Goal: Task Accomplishment & Management: Use online tool/utility

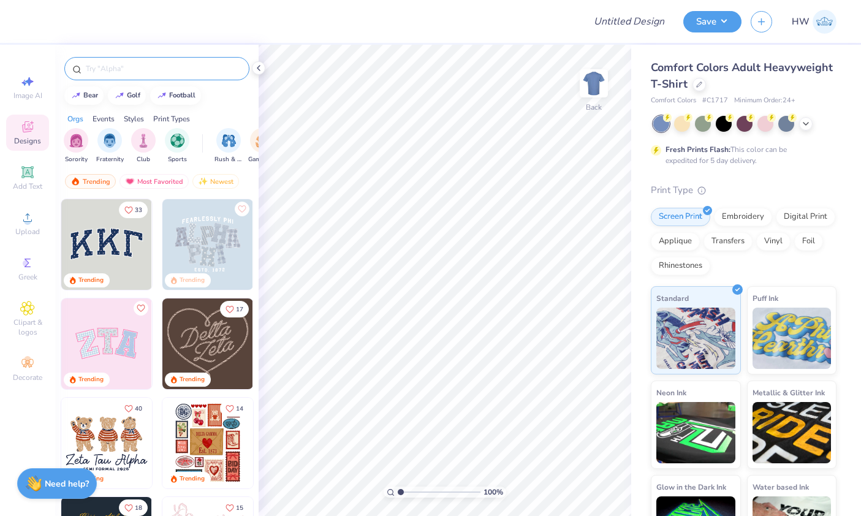
click at [144, 79] on div at bounding box center [156, 68] width 185 height 23
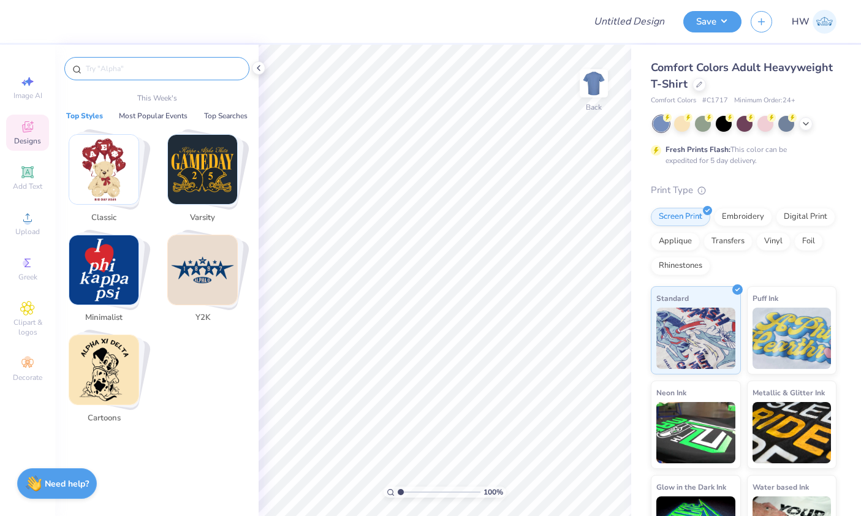
click at [133, 69] on input "text" at bounding box center [163, 69] width 157 height 12
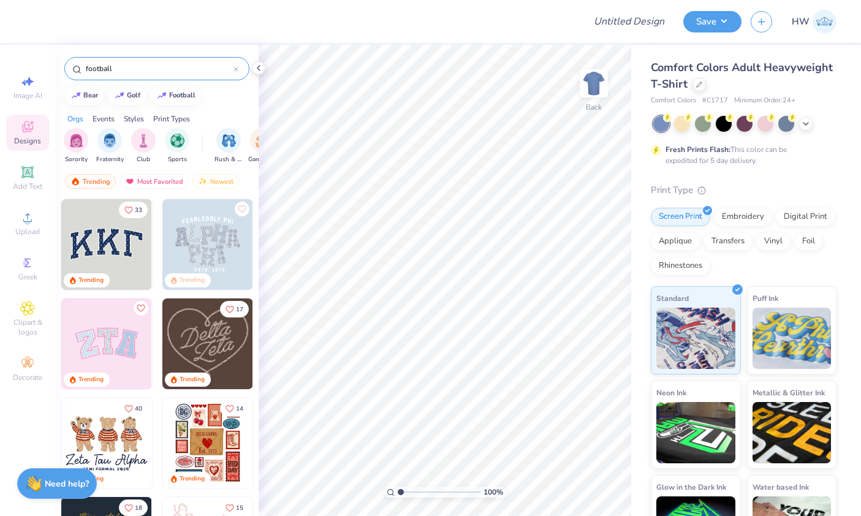
type input "football"
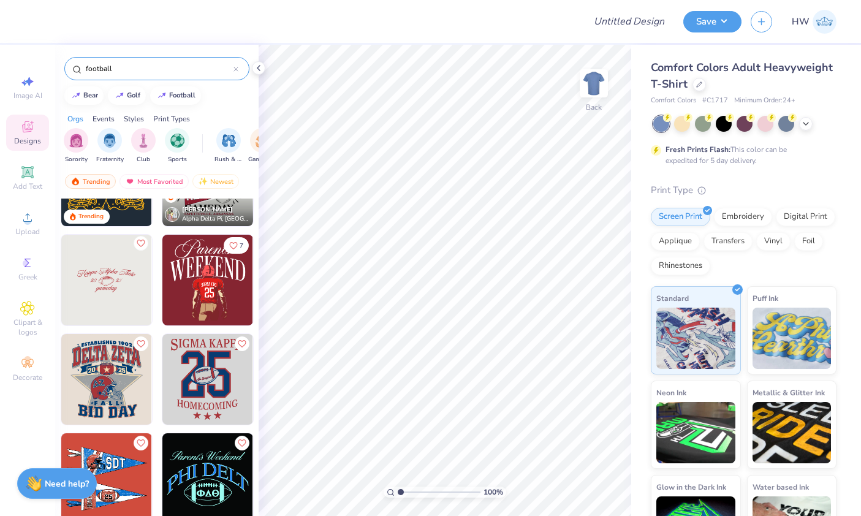
scroll to position [65, 0]
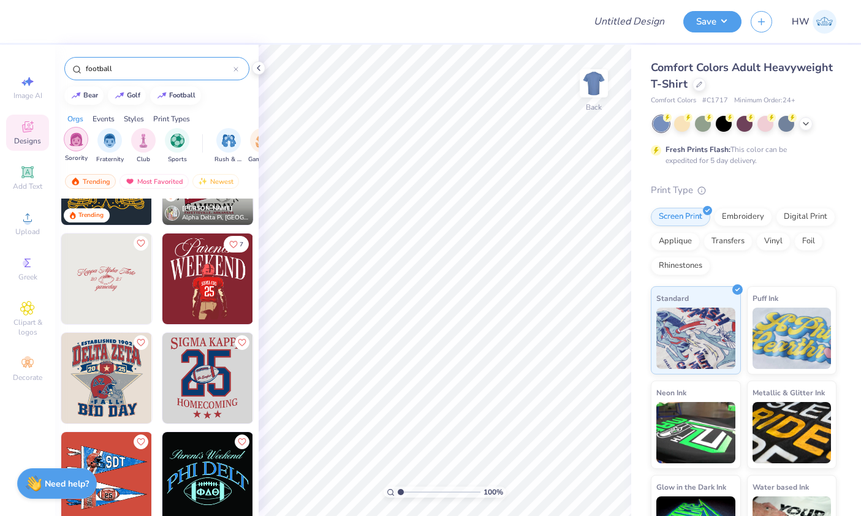
click at [101, 145] on div "filter for Fraternity" at bounding box center [109, 140] width 25 height 25
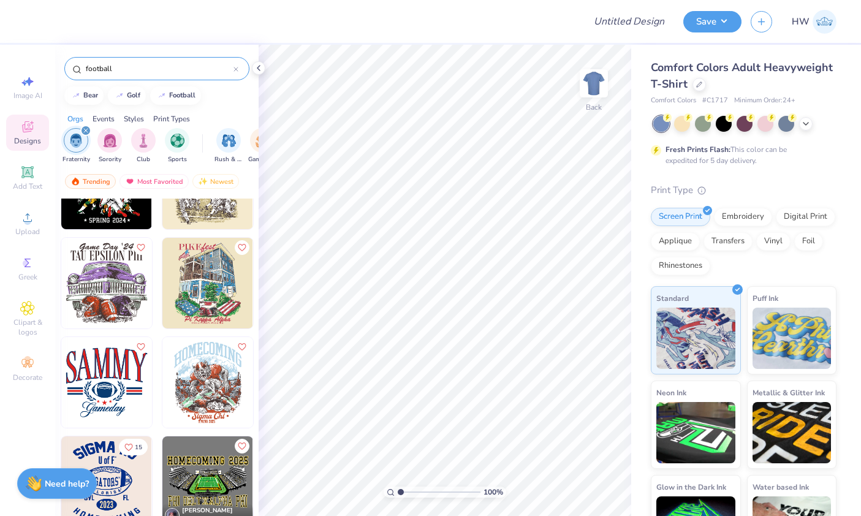
scroll to position [1881, 0]
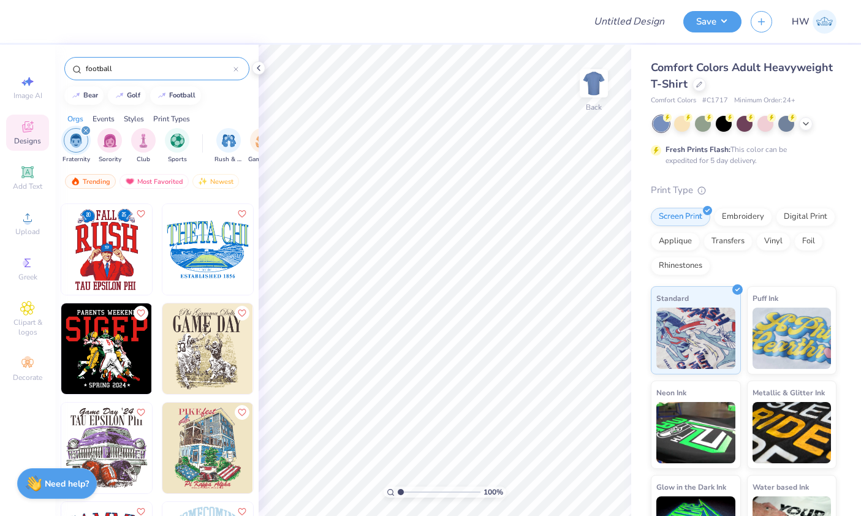
click at [205, 254] on img at bounding box center [207, 249] width 91 height 91
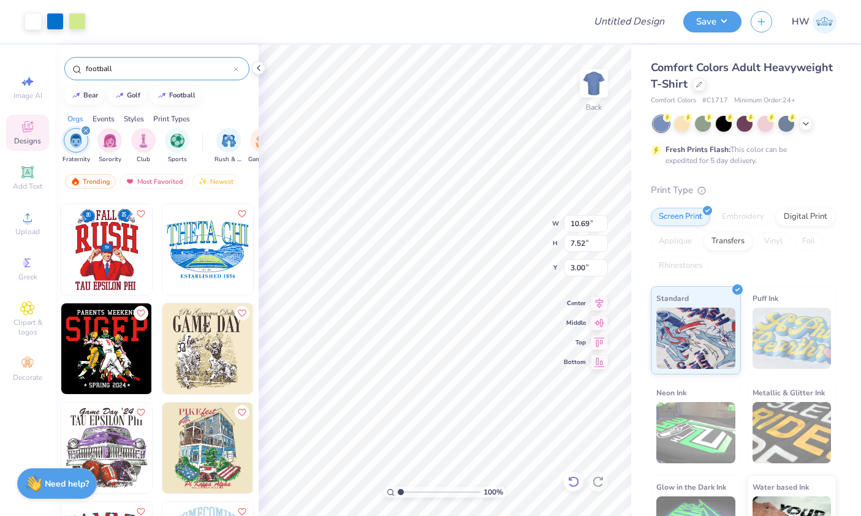
click at [572, 485] on icon at bounding box center [573, 482] width 12 height 12
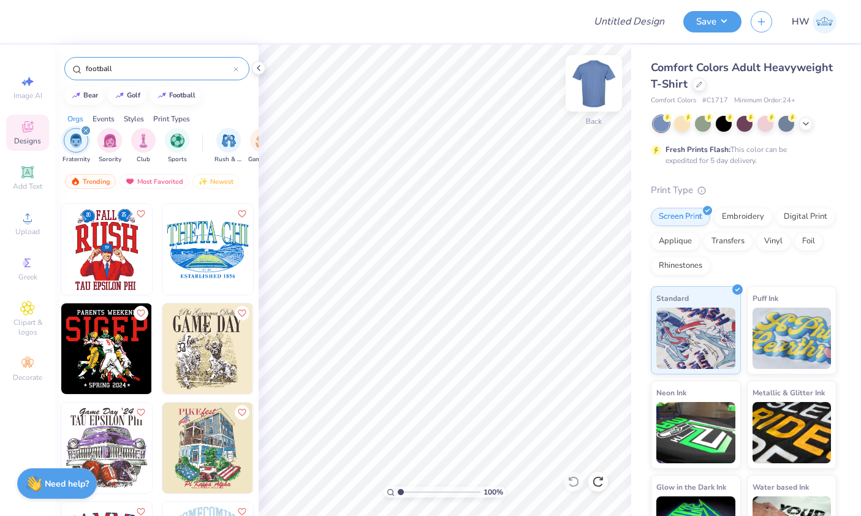
click at [596, 84] on img at bounding box center [593, 83] width 49 height 49
click at [210, 257] on img at bounding box center [207, 249] width 91 height 91
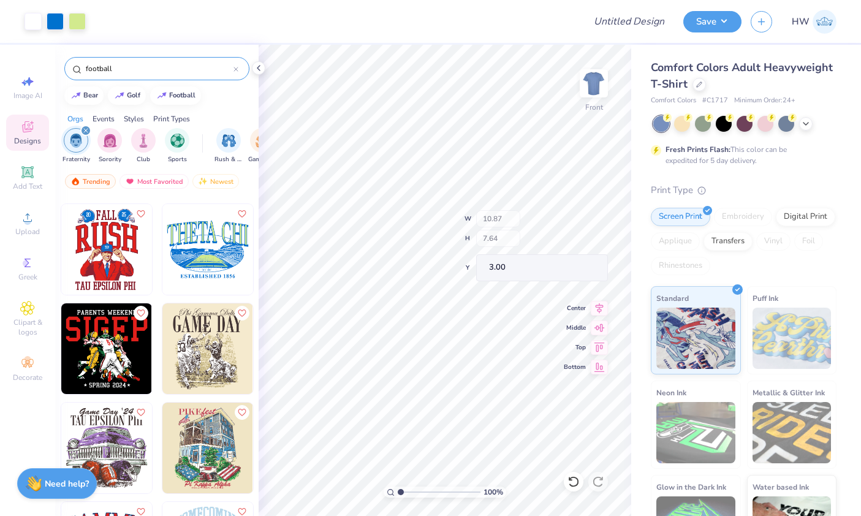
type input "3.47"
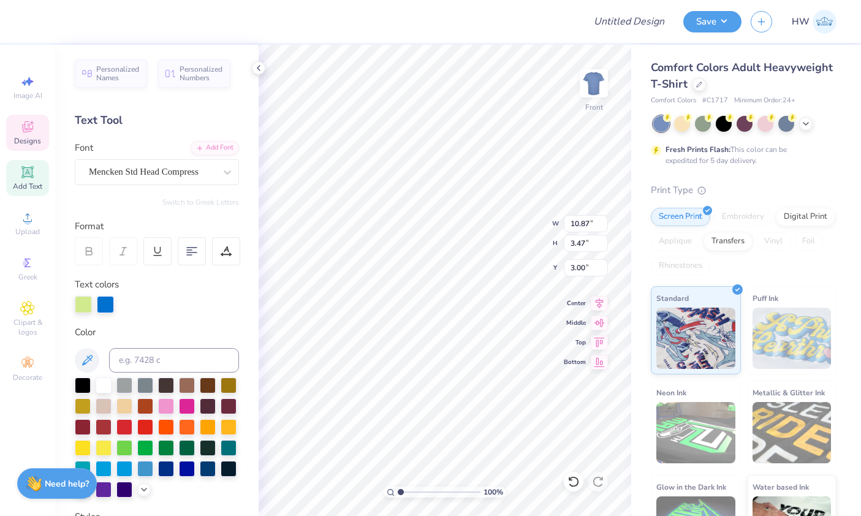
scroll to position [1, 1]
type textarea "T"
type textarea "ALPHA EPSILON PI"
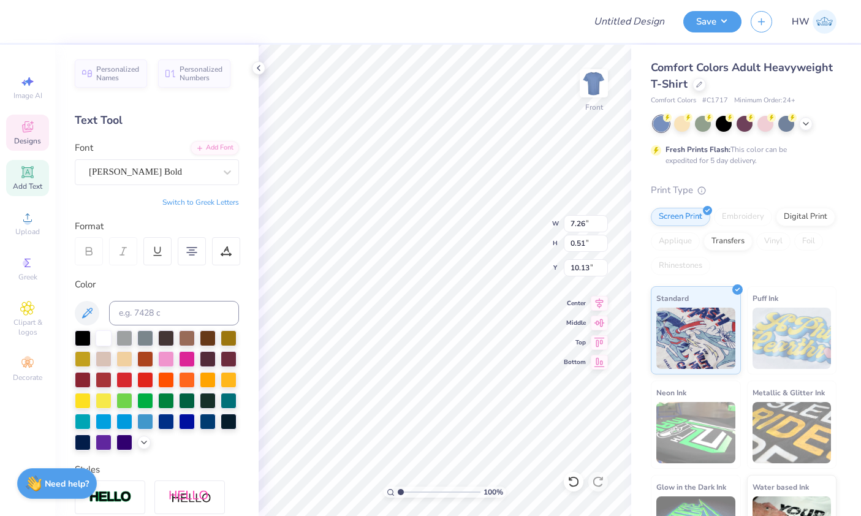
scroll to position [0, 5]
click at [806, 127] on icon at bounding box center [806, 123] width 10 height 10
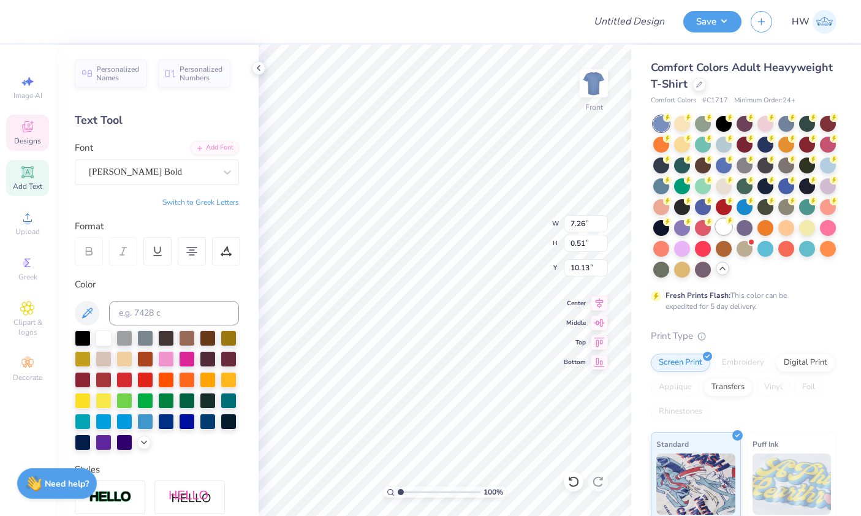
click at [724, 231] on div at bounding box center [724, 227] width 16 height 16
type textarea "E"
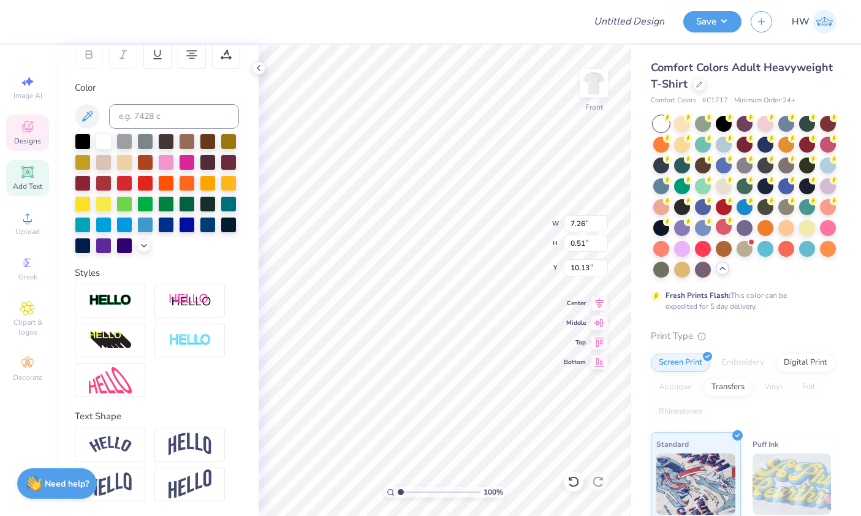
scroll to position [0, 0]
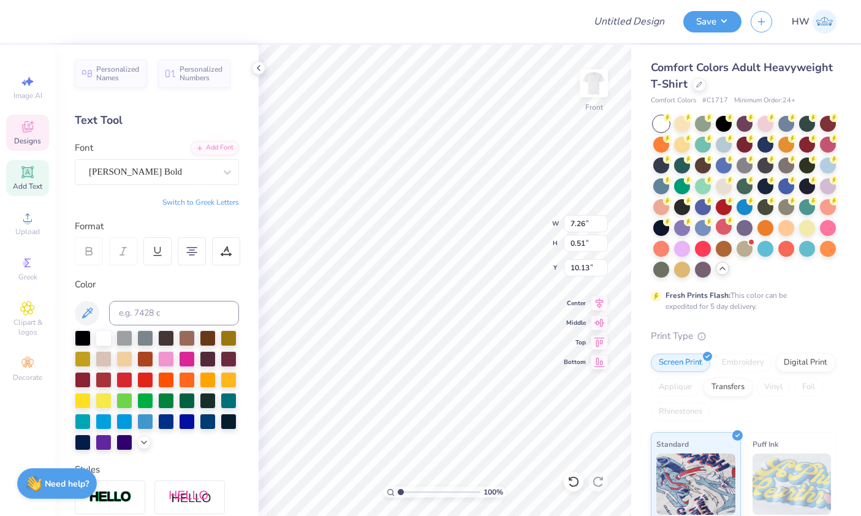
type textarea "PARENTS WEEKEND 2025"
click at [151, 123] on div "Text Tool" at bounding box center [157, 120] width 164 height 17
click at [229, 258] on div at bounding box center [226, 251] width 28 height 28
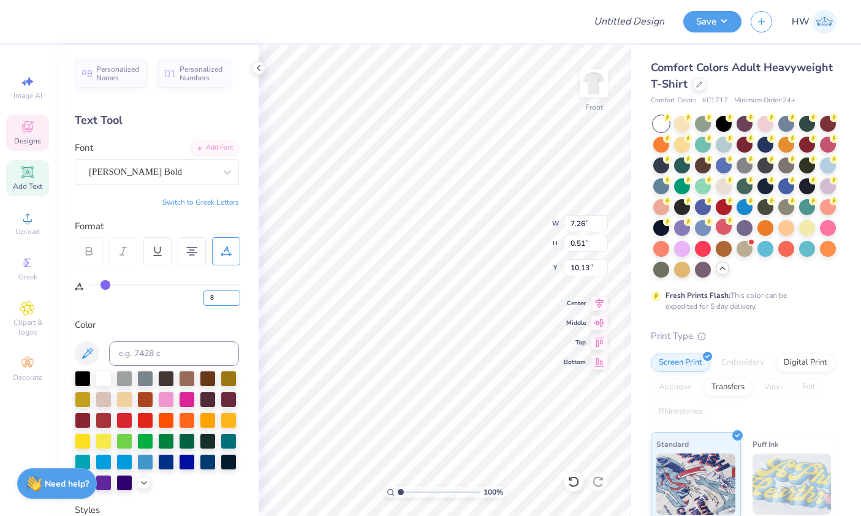
click at [226, 300] on input "8" at bounding box center [221, 297] width 37 height 15
type input "10"
click at [161, 316] on div "Personalized Names Personalized Numbers Text Tool Add Font Font Newton Bold Swi…" at bounding box center [156, 280] width 203 height 471
type input "11"
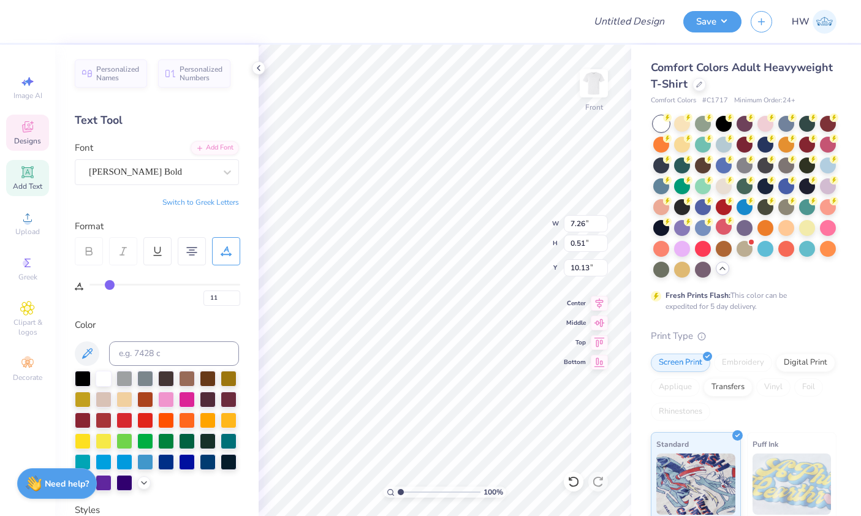
type input "12"
type input "13"
type input "14"
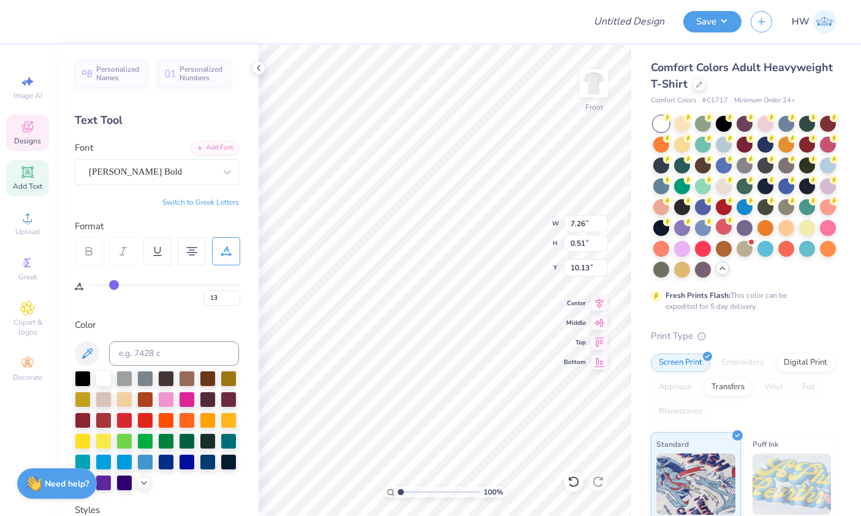
type input "14"
type input "15"
type input "16"
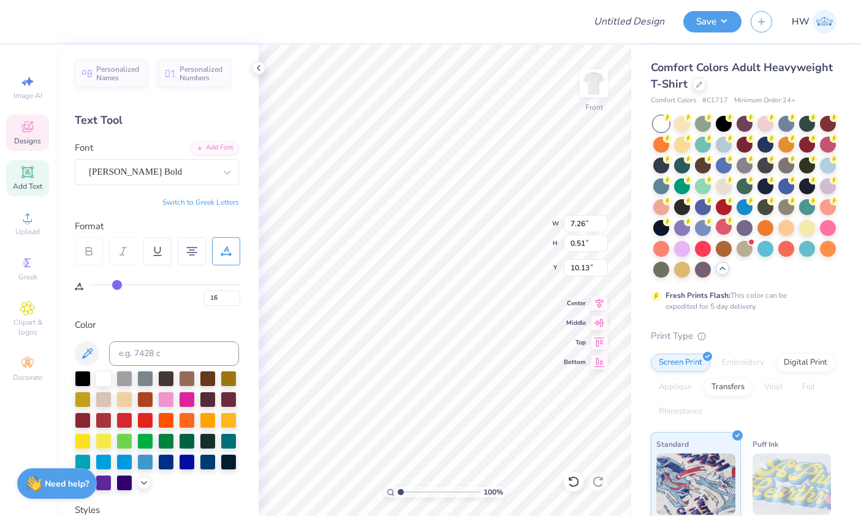
type input "17"
type input "18"
type input "19"
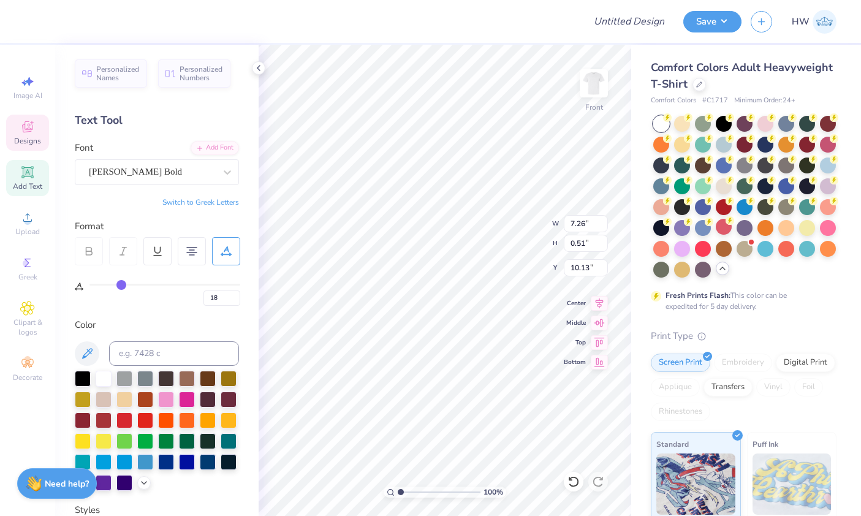
type input "19"
type input "20"
drag, startPoint x: 108, startPoint y: 285, endPoint x: 123, endPoint y: 288, distance: 15.0
type input "20"
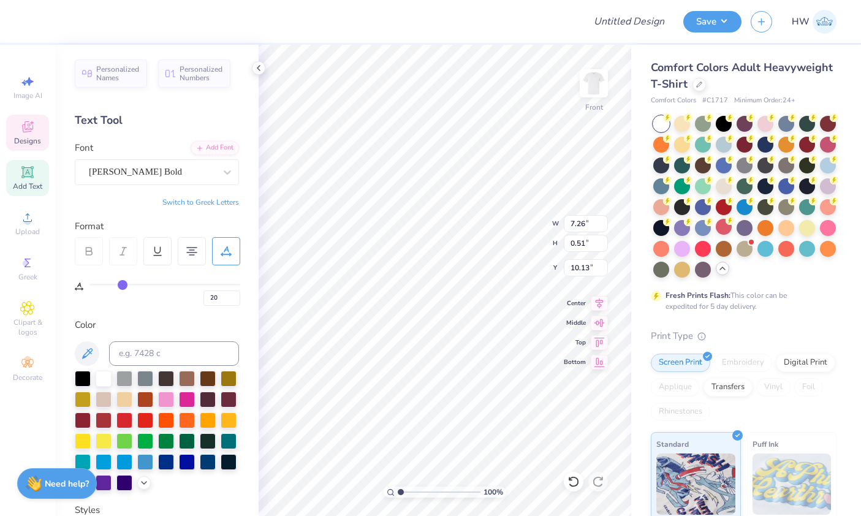
click at [123, 286] on input "range" at bounding box center [164, 285] width 151 height 2
click at [235, 298] on input "20" at bounding box center [221, 297] width 37 height 15
type input "2"
type input "8"
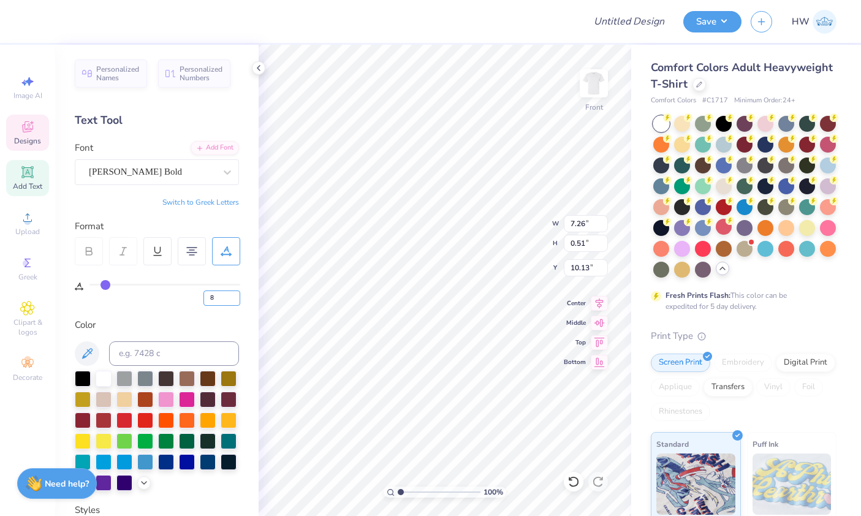
type input "8"
click at [237, 324] on div "Color" at bounding box center [157, 325] width 164 height 14
type input "9.44"
type input "0.51"
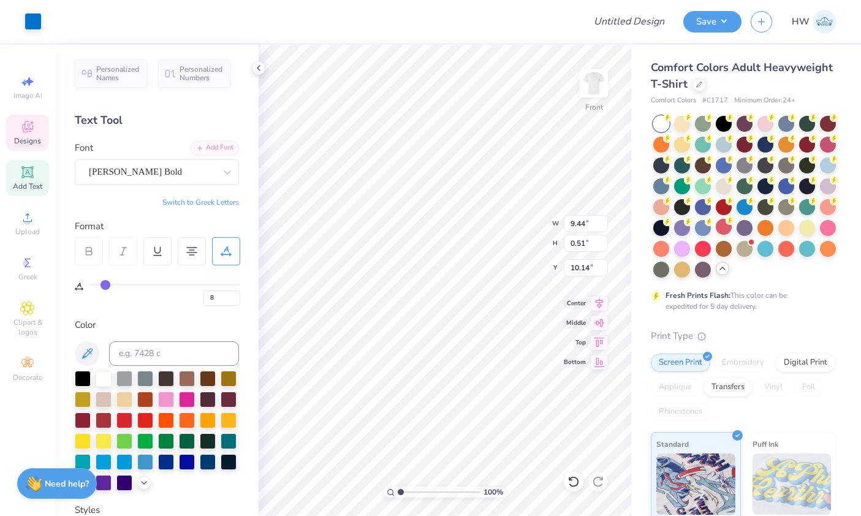
type input "10.14"
type input "11.52"
type input "0.62"
click at [597, 305] on icon at bounding box center [599, 301] width 17 height 15
click at [598, 305] on icon at bounding box center [599, 301] width 17 height 15
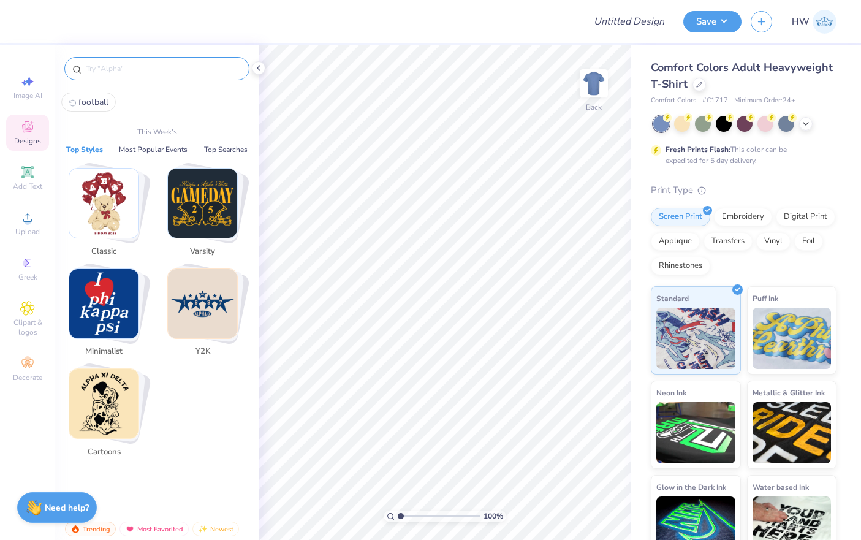
click at [161, 69] on input "text" at bounding box center [163, 69] width 157 height 12
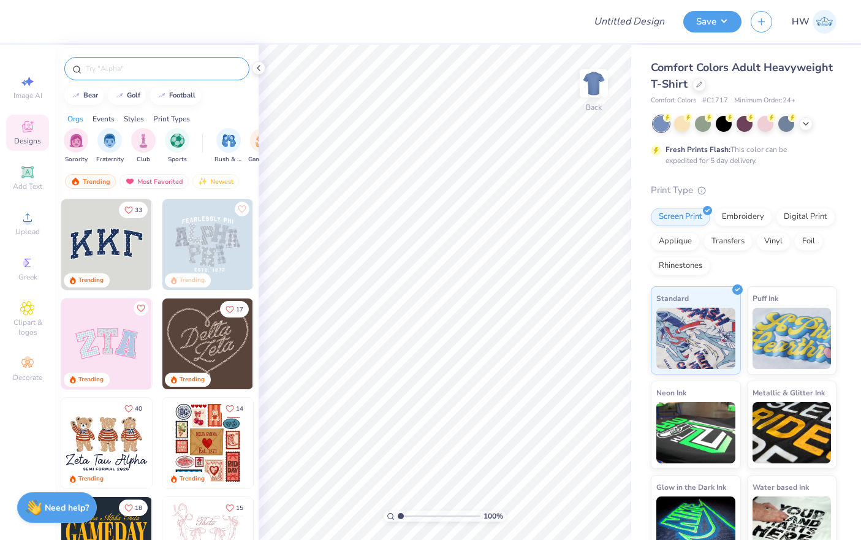
click at [129, 70] on input "text" at bounding box center [163, 69] width 157 height 12
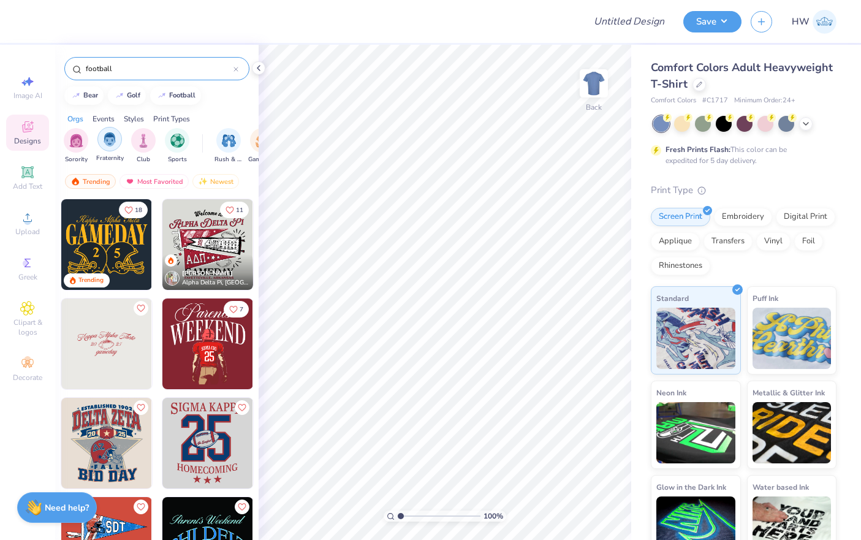
type input "football"
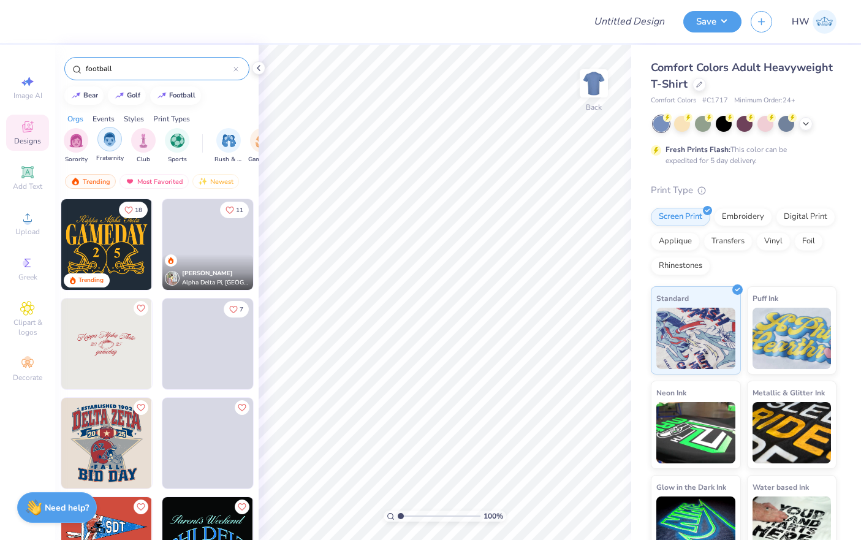
click at [108, 146] on img "filter for Fraternity" at bounding box center [109, 139] width 13 height 14
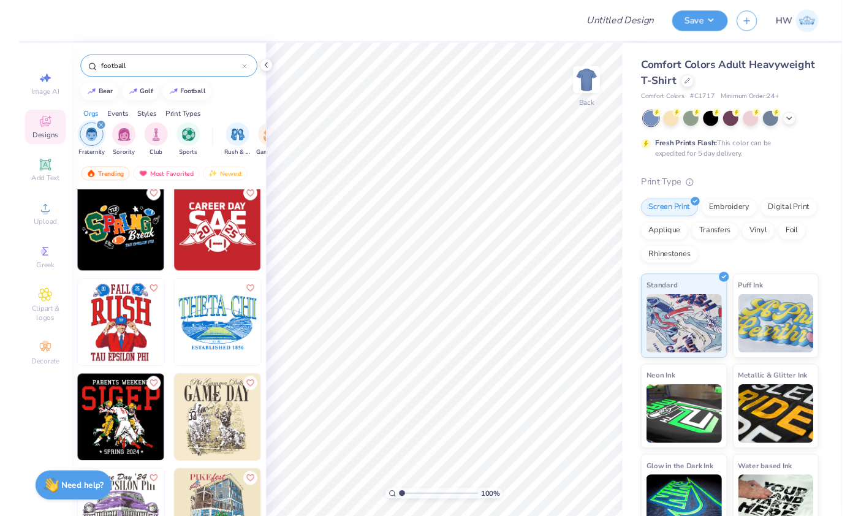
scroll to position [1799, 0]
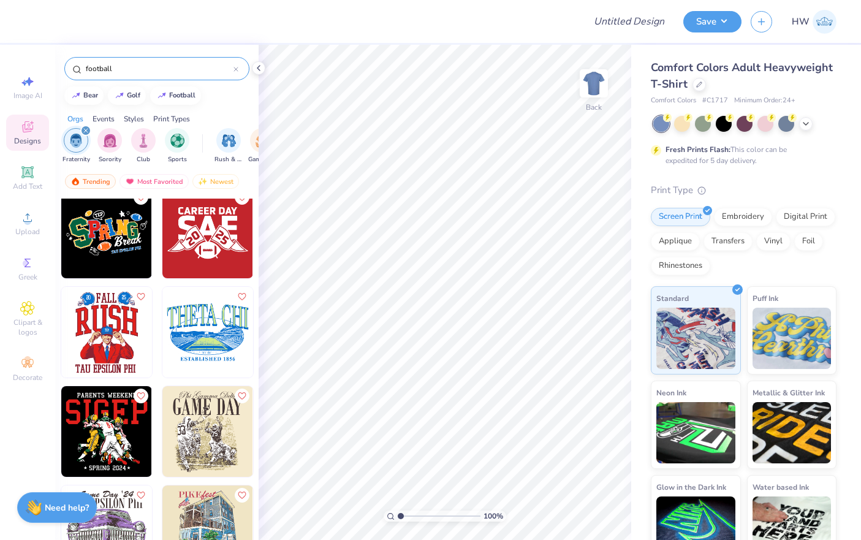
click at [206, 339] on img at bounding box center [207, 332] width 91 height 91
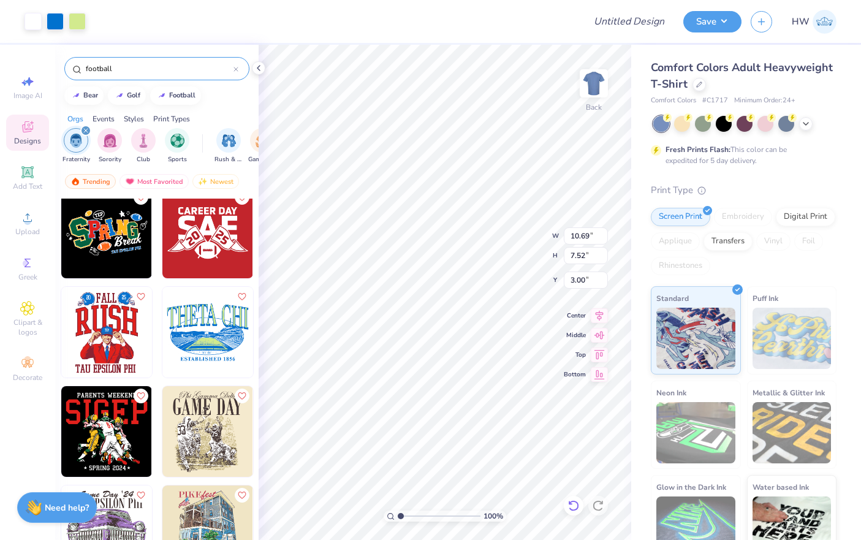
click at [571, 510] on icon at bounding box center [573, 505] width 12 height 12
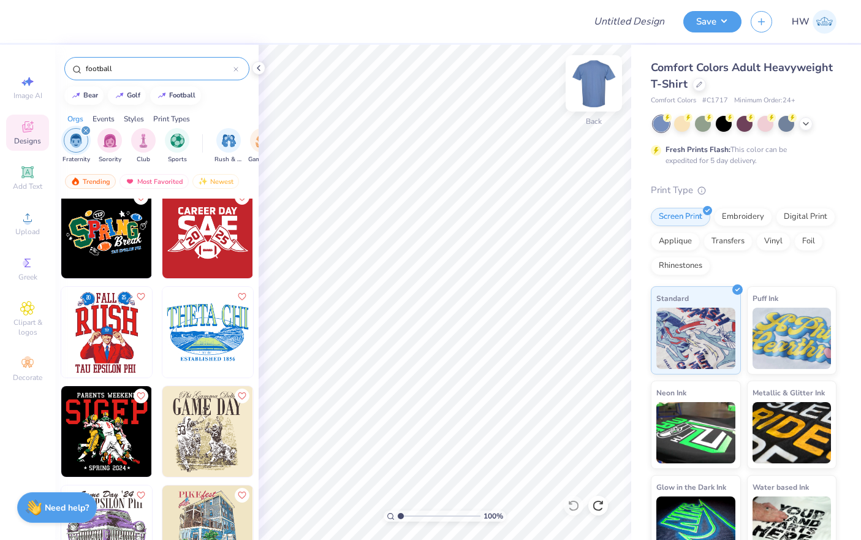
click at [593, 88] on img at bounding box center [593, 83] width 49 height 49
click at [802, 123] on icon at bounding box center [806, 123] width 10 height 10
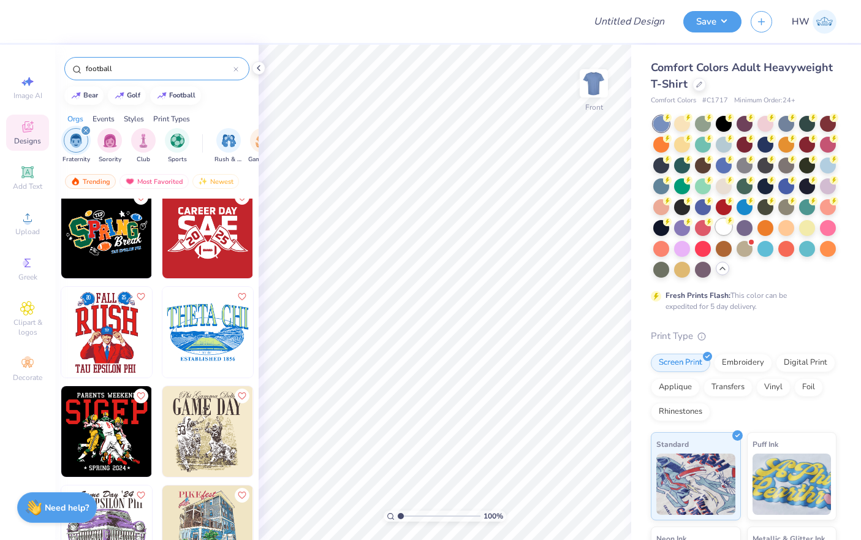
click at [725, 231] on div at bounding box center [724, 227] width 16 height 16
click at [184, 325] on img at bounding box center [207, 332] width 91 height 91
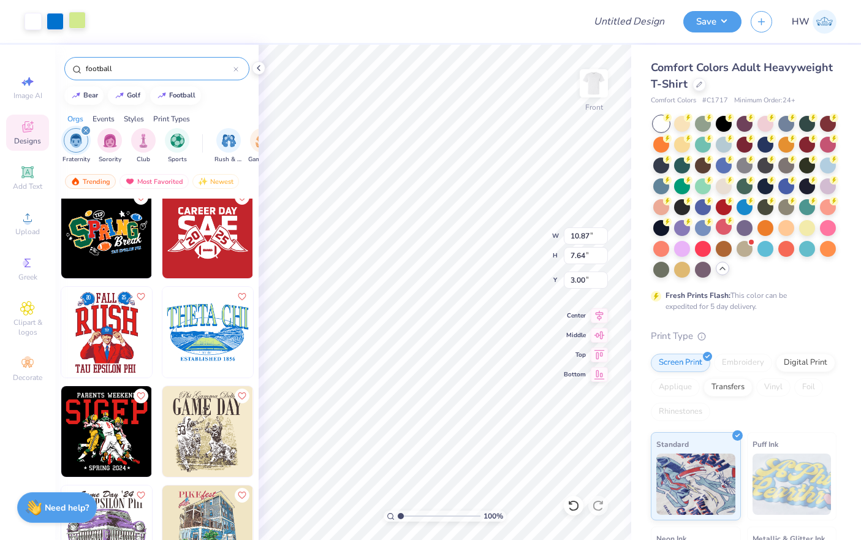
click at [83, 25] on div at bounding box center [77, 20] width 17 height 17
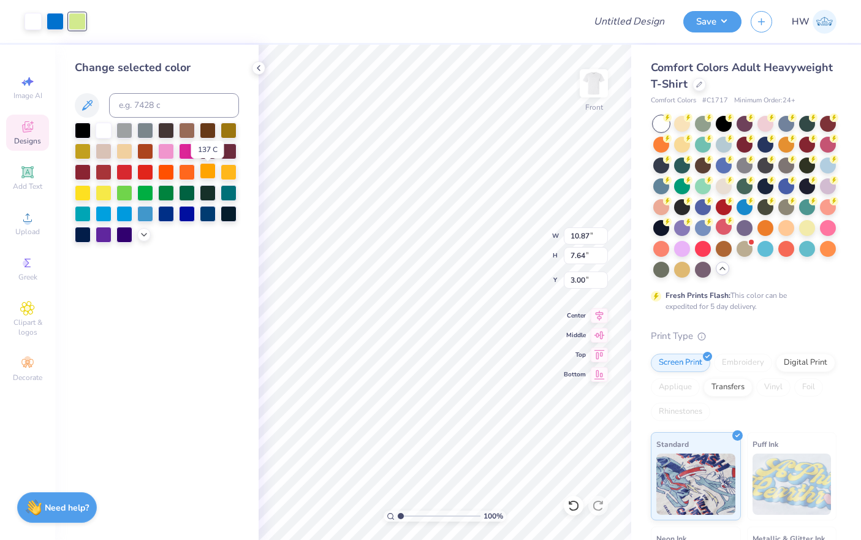
click at [207, 178] on div at bounding box center [208, 171] width 16 height 16
click at [183, 178] on div at bounding box center [187, 171] width 16 height 16
click at [205, 179] on div at bounding box center [208, 171] width 16 height 16
click at [141, 236] on icon at bounding box center [144, 234] width 10 height 10
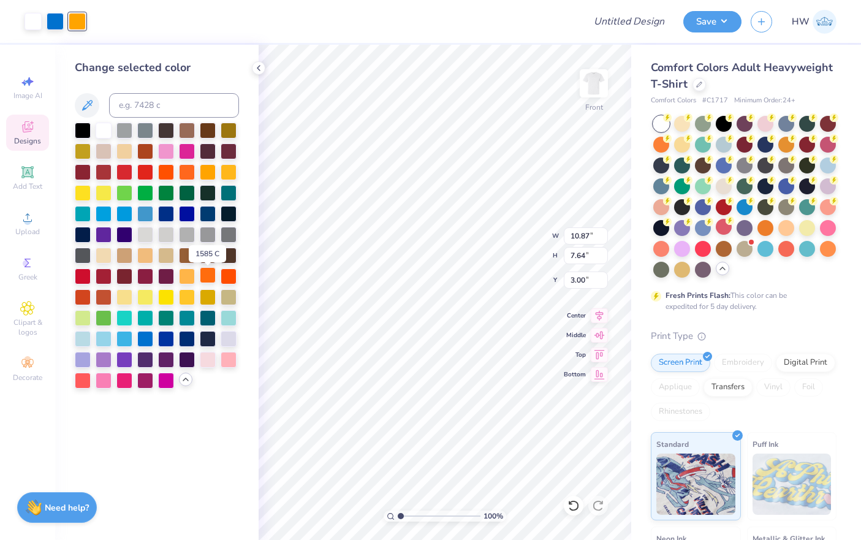
click at [208, 283] on div at bounding box center [208, 275] width 16 height 16
click at [188, 283] on div at bounding box center [187, 275] width 16 height 16
click at [262, 66] on icon at bounding box center [259, 68] width 10 height 10
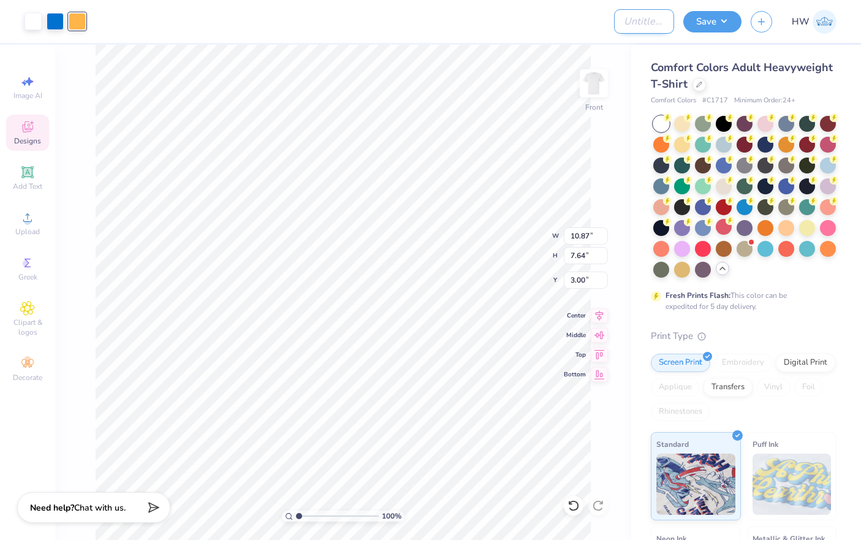
click at [651, 25] on input "Design Title" at bounding box center [644, 21] width 60 height 25
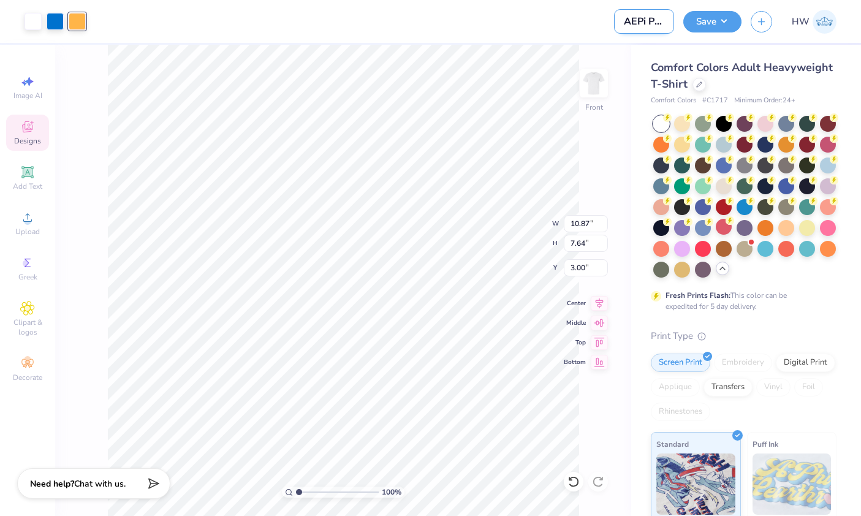
click at [640, 20] on input "AEPi Parents Formal 2025" at bounding box center [644, 21] width 60 height 25
type input "AEPi Parents Formal Shirt 2025 Option 2"
click at [729, 14] on button "Save" at bounding box center [712, 19] width 58 height 21
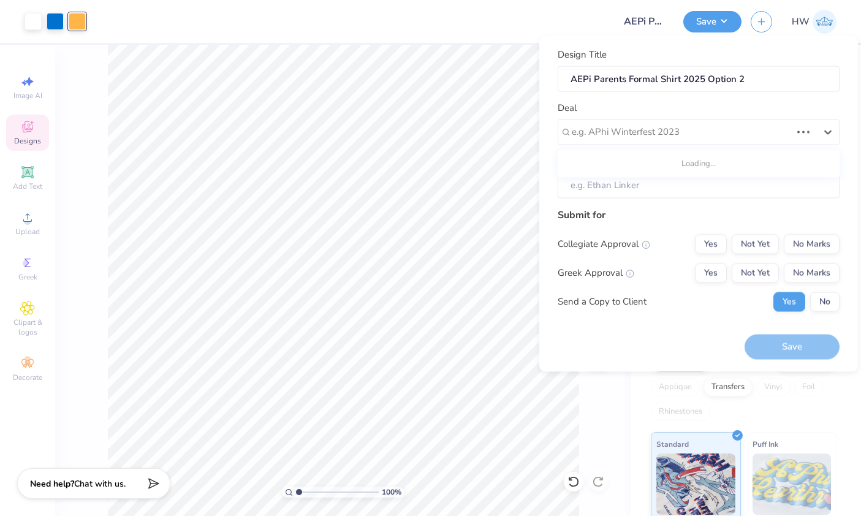
drag, startPoint x: 711, startPoint y: 132, endPoint x: 711, endPoint y: 145, distance: 12.3
click at [711, 132] on div at bounding box center [681, 132] width 219 height 17
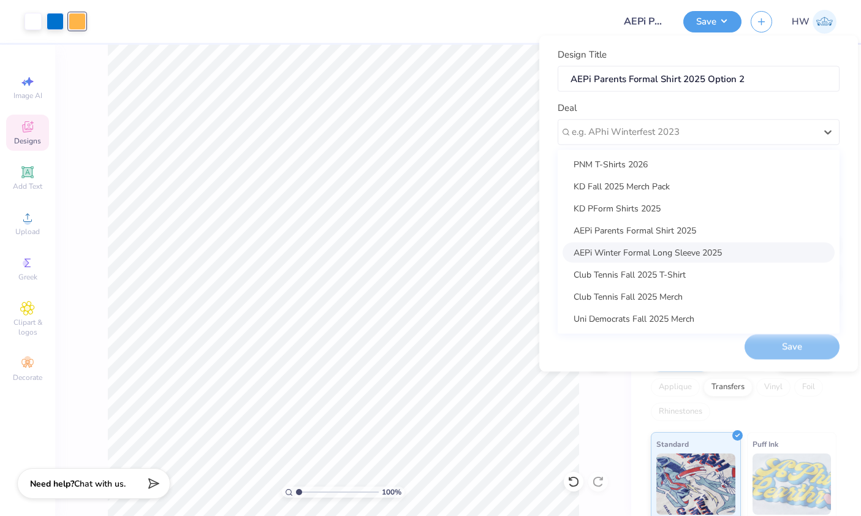
scroll to position [96, 0]
click at [676, 231] on div "AEPi Parents Formal Shirt 2025" at bounding box center [699, 230] width 272 height 20
type input "[PERSON_NAME]"
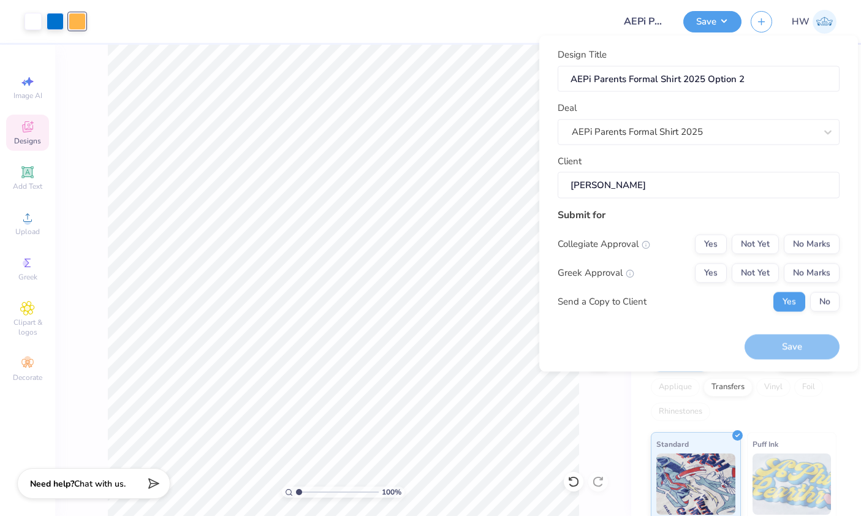
click at [689, 188] on input "[PERSON_NAME]" at bounding box center [699, 185] width 282 height 26
click at [786, 247] on button "No Marks" at bounding box center [812, 244] width 56 height 20
click at [705, 274] on button "Yes" at bounding box center [711, 273] width 32 height 20
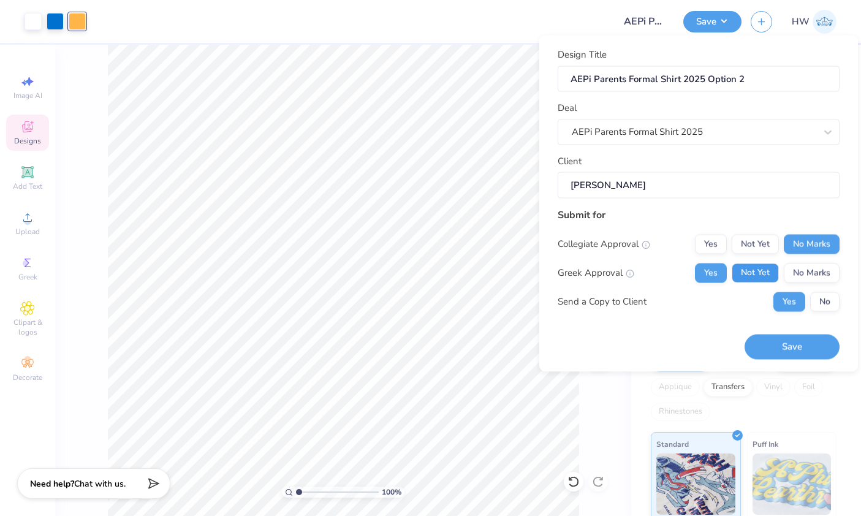
click at [752, 271] on button "Not Yet" at bounding box center [755, 273] width 47 height 20
click at [828, 305] on button "No" at bounding box center [824, 302] width 29 height 20
click at [598, 438] on div "100 % Front W 10.87 10.87 " H 7.64 7.64 " Y 3.00 3.00 " Center Middle Top Bottom" at bounding box center [343, 280] width 576 height 471
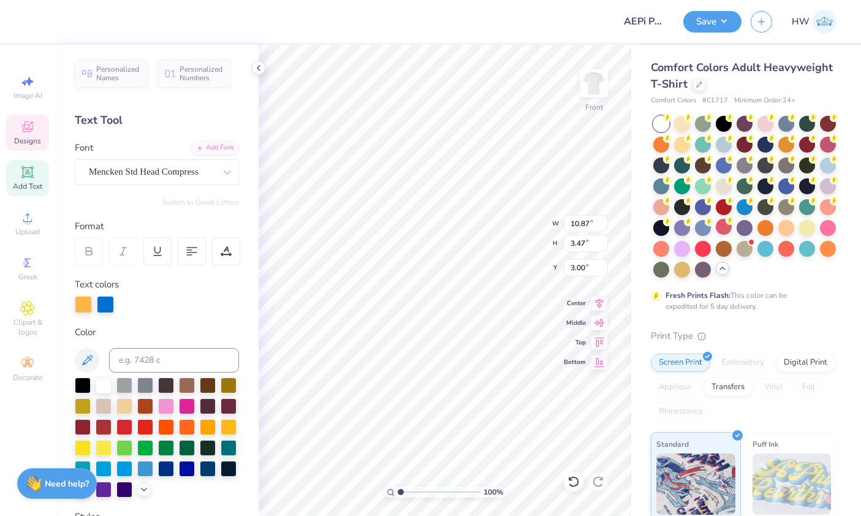
scroll to position [1, 0]
type textarea "C"
type textarea "ALPHA EPSILON PI"
type input "14.53"
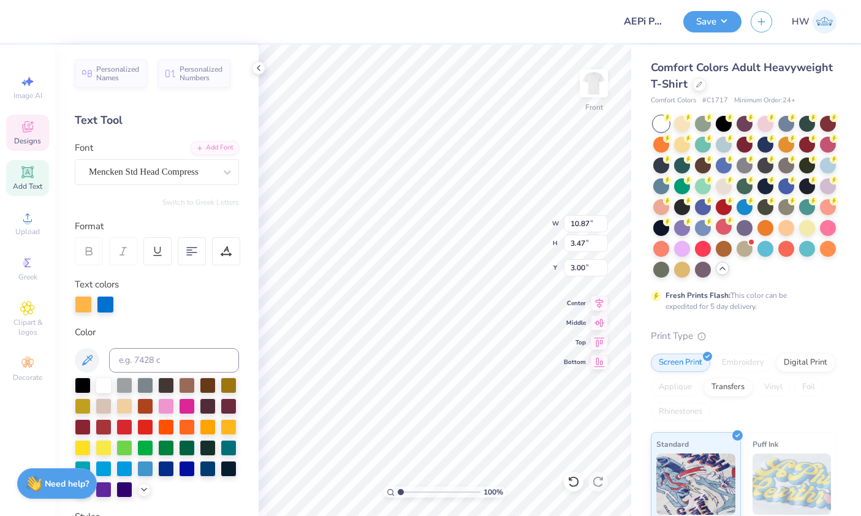
type input "3.00"
type input "3.24"
click at [637, 106] on div "Comfort Colors Adult Heavyweight T-Shirt Comfort Colors # C1717 Minimum Order: …" at bounding box center [746, 377] width 230 height 664
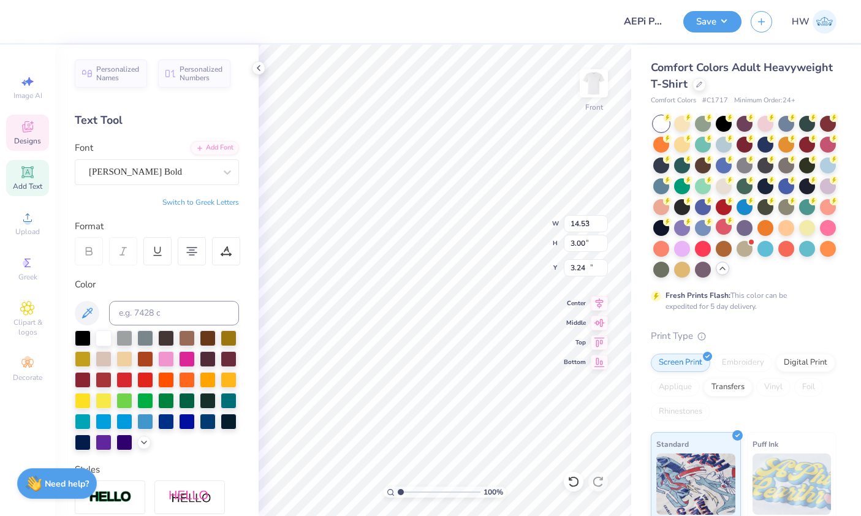
type input "7.26"
type input "0.51"
type input "10.13"
type input "9.65"
type input "0.68"
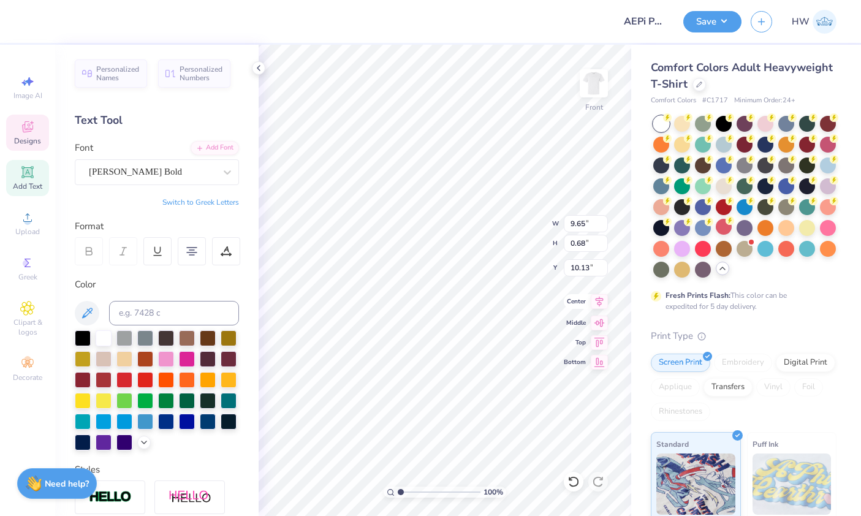
click at [598, 303] on icon at bounding box center [600, 302] width 8 height 10
type textarea "PARENTS WEEKEND 2025"
click at [590, 88] on img at bounding box center [593, 83] width 49 height 49
click at [36, 134] on div "Designs" at bounding box center [27, 133] width 43 height 36
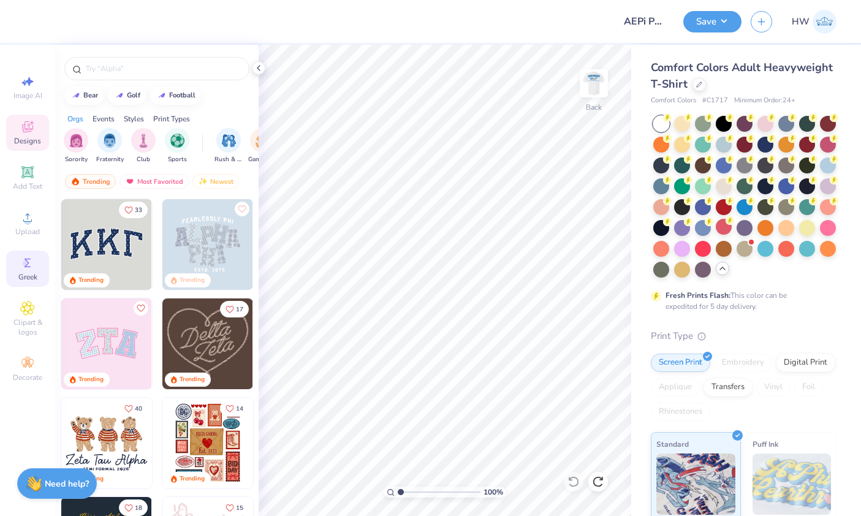
click at [22, 282] on span "Greek" at bounding box center [27, 277] width 19 height 10
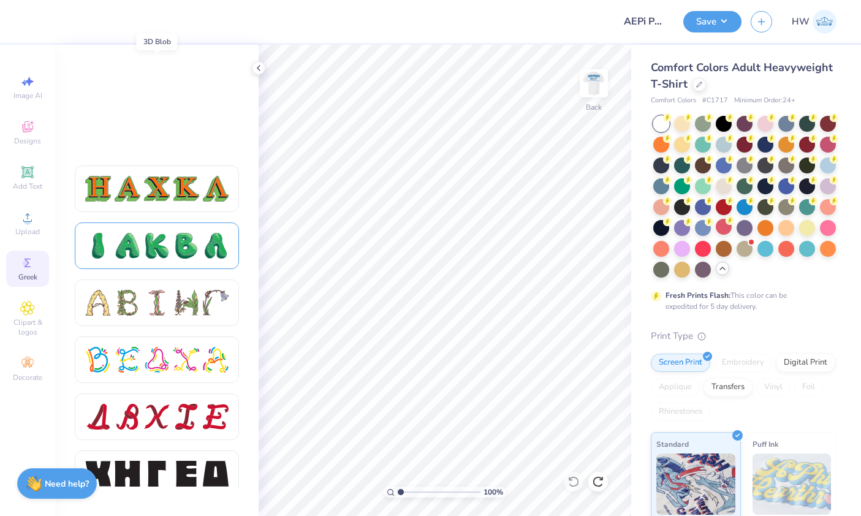
scroll to position [1430, 0]
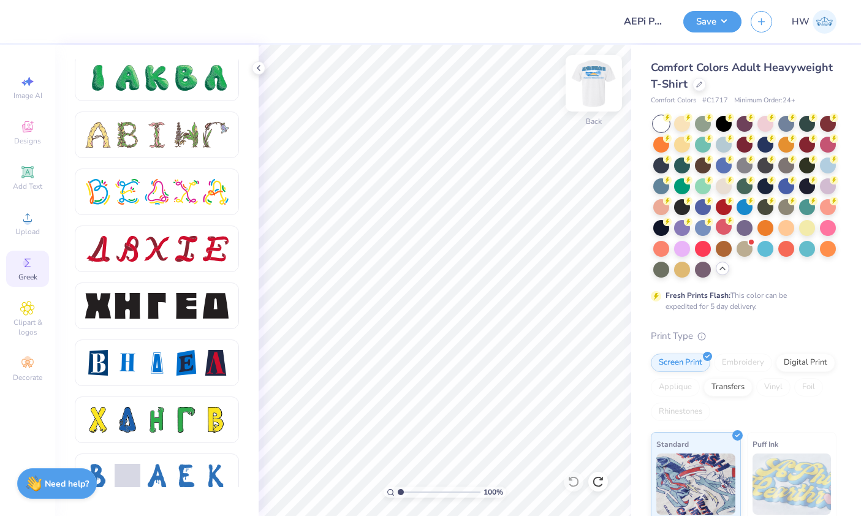
click at [593, 91] on img at bounding box center [593, 83] width 49 height 49
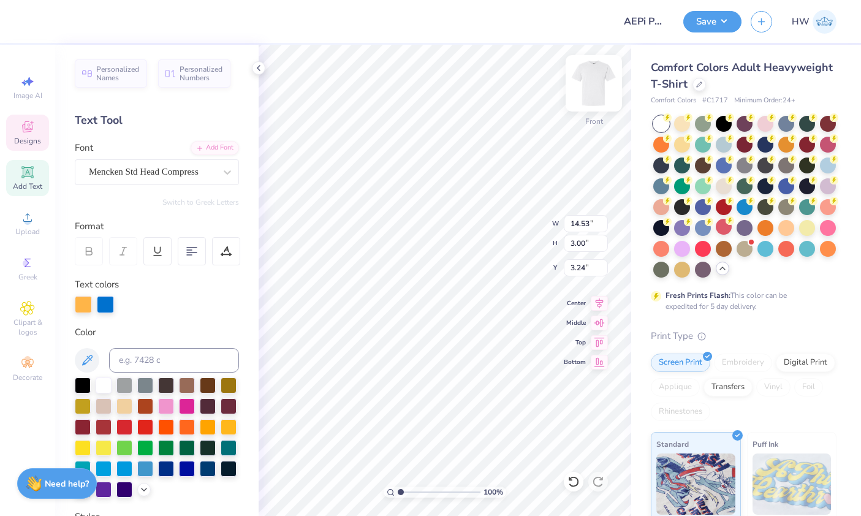
click at [594, 97] on img at bounding box center [593, 83] width 49 height 49
click at [23, 178] on icon at bounding box center [27, 172] width 12 height 12
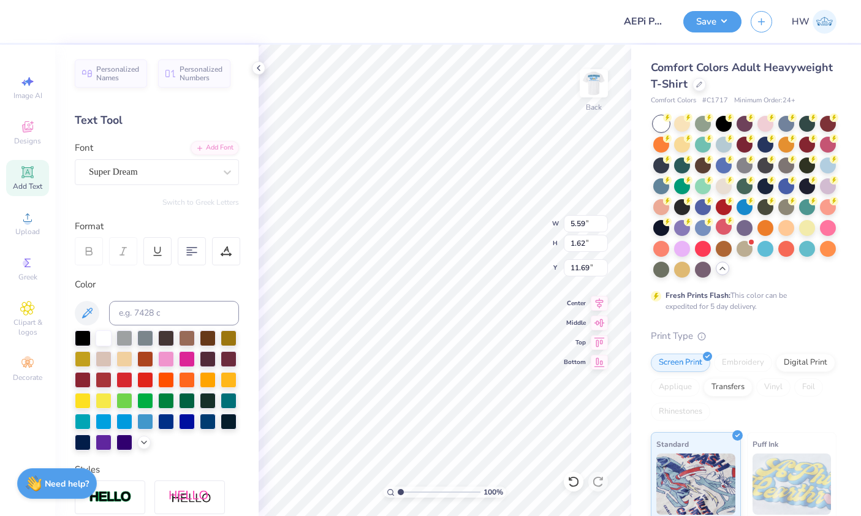
type textarea "T"
paste textarea
type textarea "AEPI"
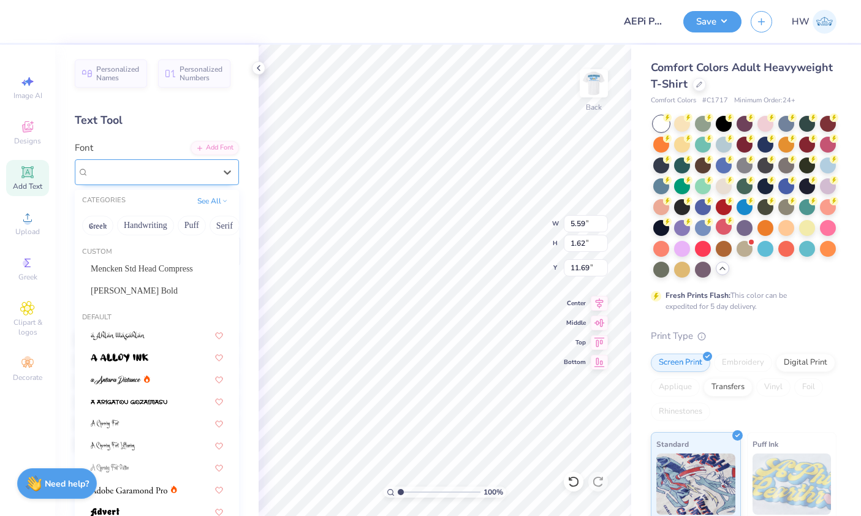
click at [214, 174] on div "Super Dream" at bounding box center [152, 171] width 129 height 19
click at [135, 268] on span "Mencken Std Head Compress" at bounding box center [142, 268] width 102 height 13
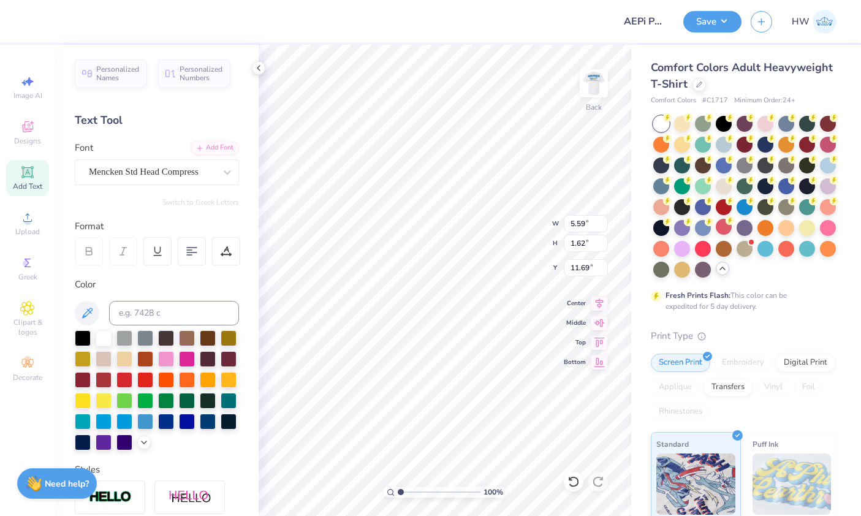
click at [0, 0] on html "Design Title AEPi Parents Formal Shirt 2025 Option 2 Save HW Image AI Designs A…" at bounding box center [430, 258] width 861 height 516
click at [145, 448] on div at bounding box center [143, 440] width 13 height 13
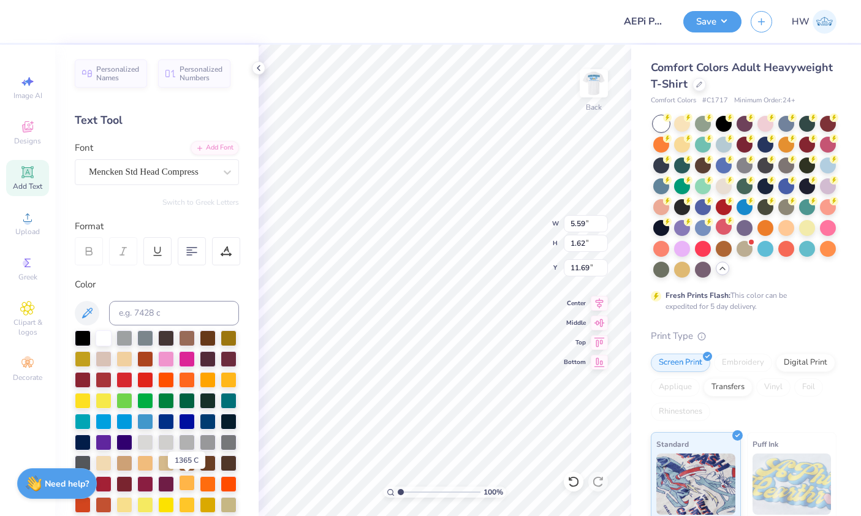
click at [186, 488] on div at bounding box center [187, 483] width 16 height 16
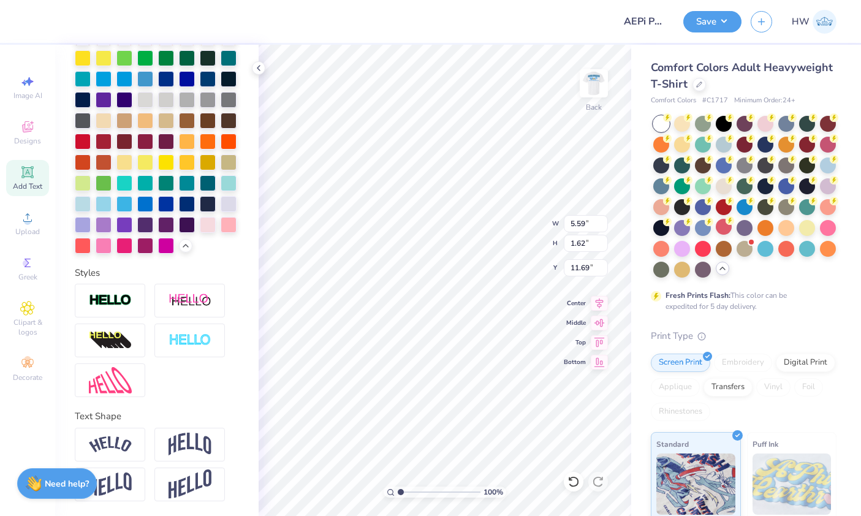
scroll to position [343, 0]
click at [131, 300] on img at bounding box center [110, 301] width 43 height 14
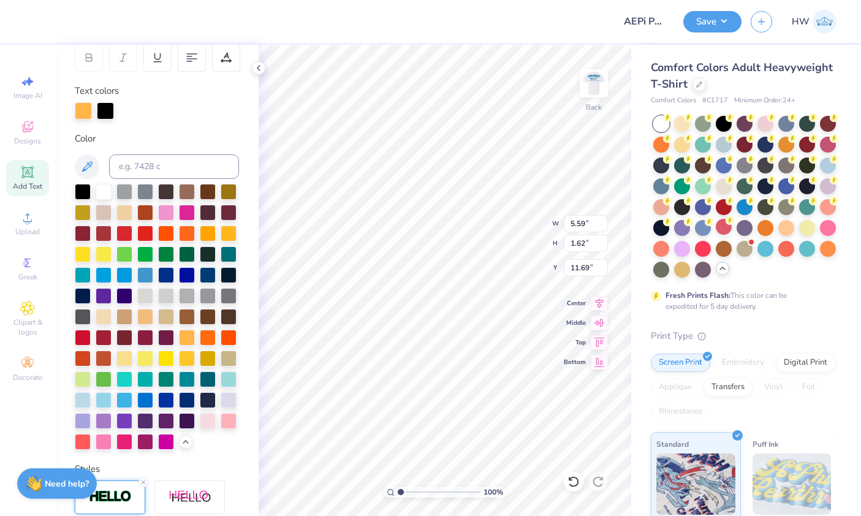
scroll to position [50, 0]
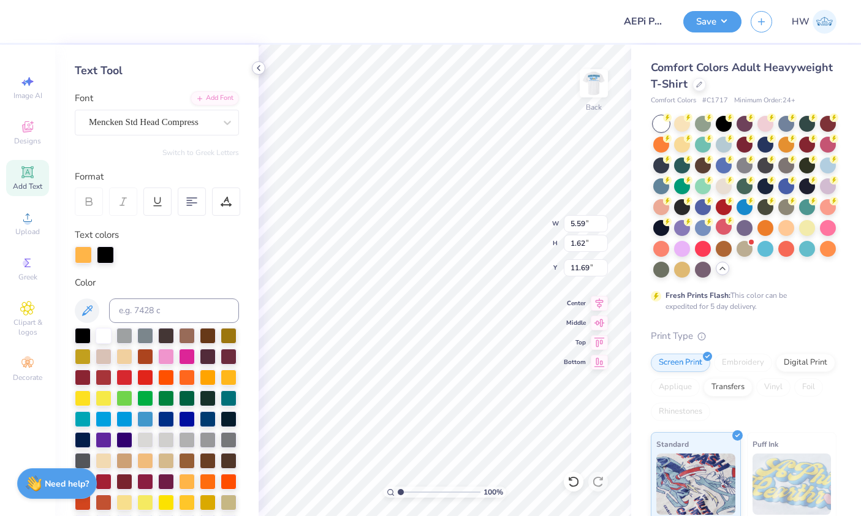
click at [259, 63] on div at bounding box center [258, 67] width 13 height 13
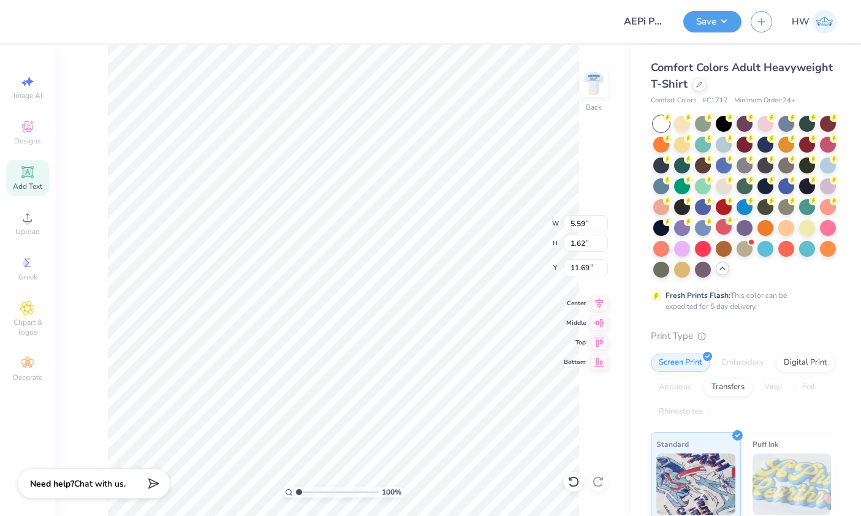
type input "2.72"
click at [604, 79] on img at bounding box center [593, 83] width 49 height 49
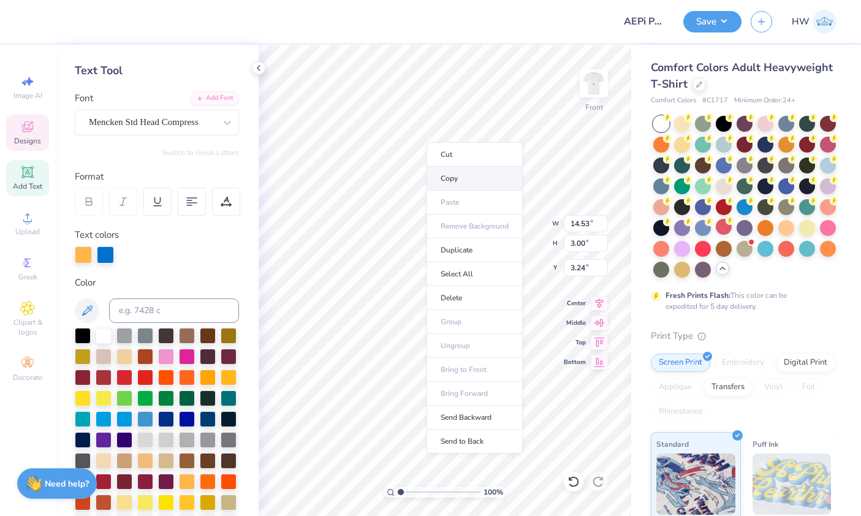
click at [461, 180] on li "Copy" at bounding box center [475, 179] width 96 height 24
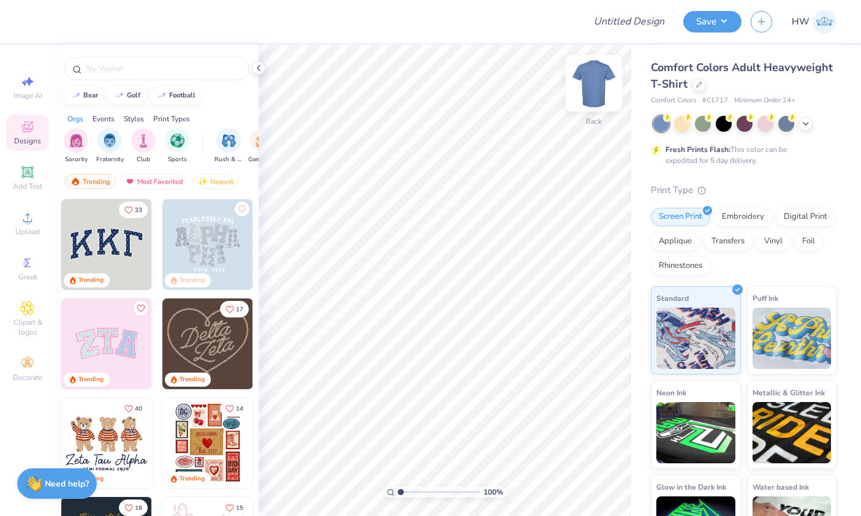
click at [591, 79] on img at bounding box center [593, 83] width 49 height 49
click at [806, 127] on icon at bounding box center [806, 123] width 10 height 10
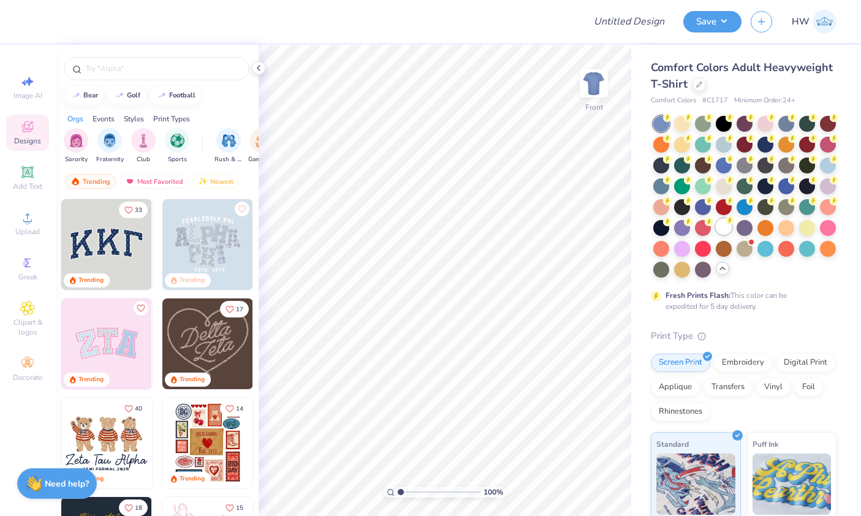
click at [724, 230] on div at bounding box center [724, 227] width 16 height 16
click at [178, 96] on div "football" at bounding box center [182, 94] width 26 height 7
type input "football"
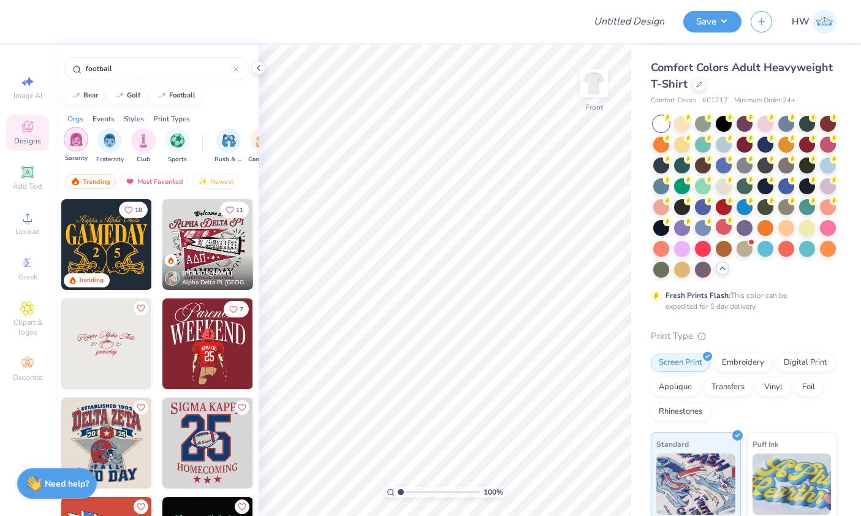
click at [114, 146] on img "filter for Fraternity" at bounding box center [109, 141] width 13 height 14
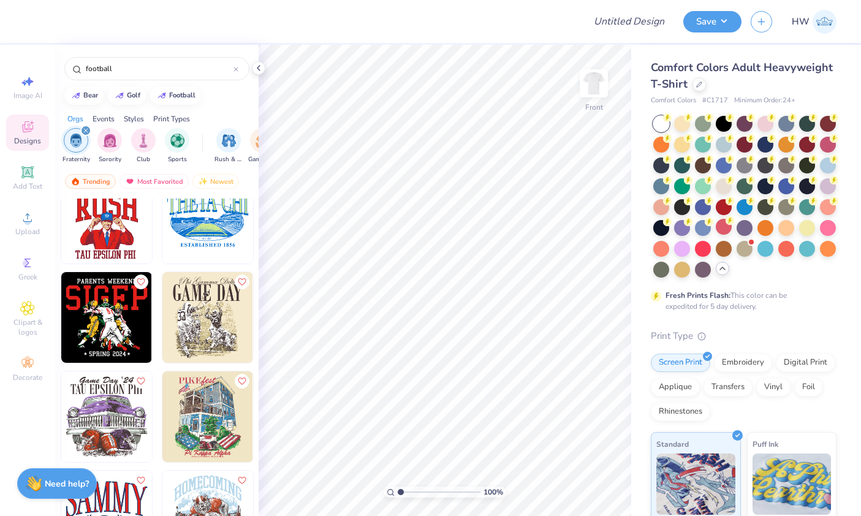
scroll to position [1829, 0]
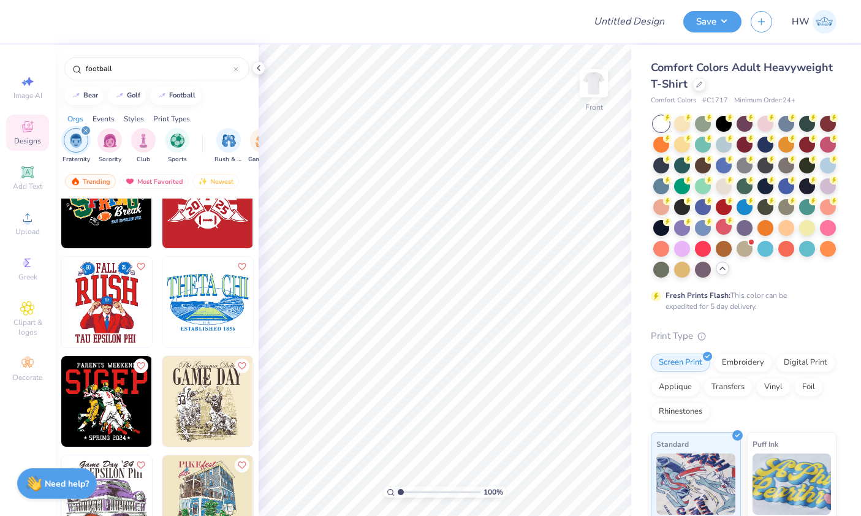
click at [203, 318] on img at bounding box center [207, 302] width 91 height 91
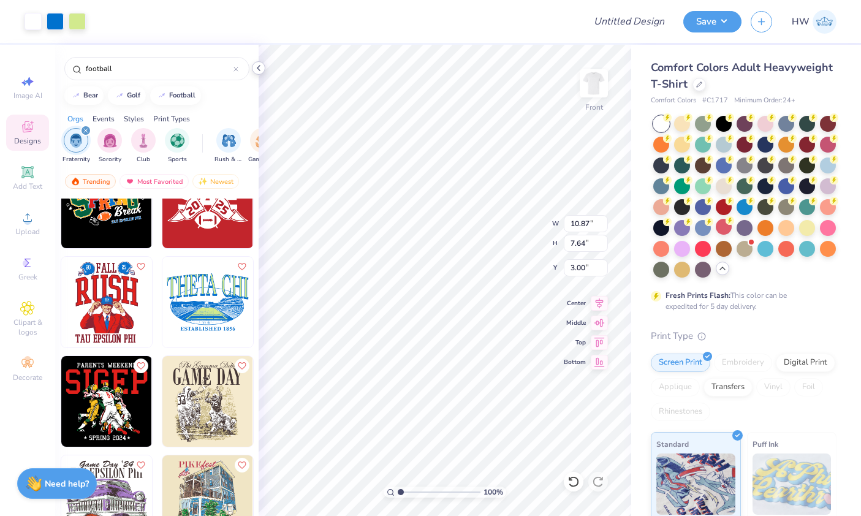
click at [261, 69] on icon at bounding box center [259, 68] width 10 height 10
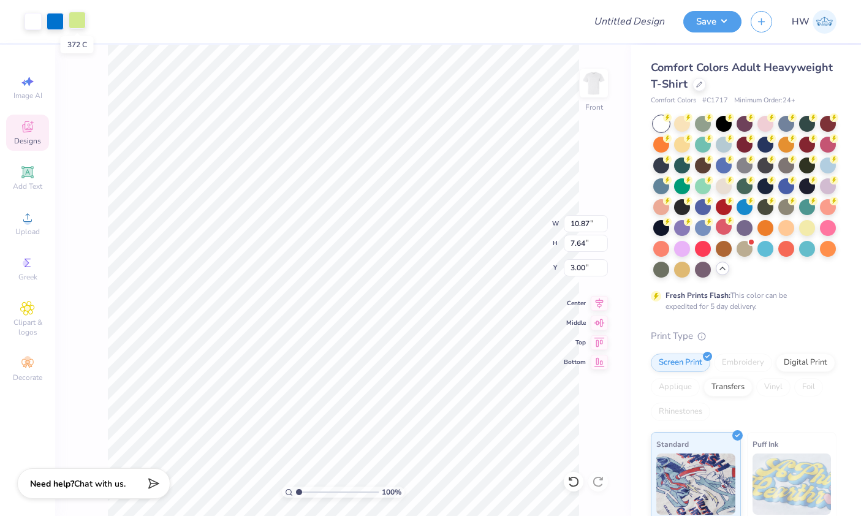
click at [85, 27] on div at bounding box center [77, 20] width 17 height 17
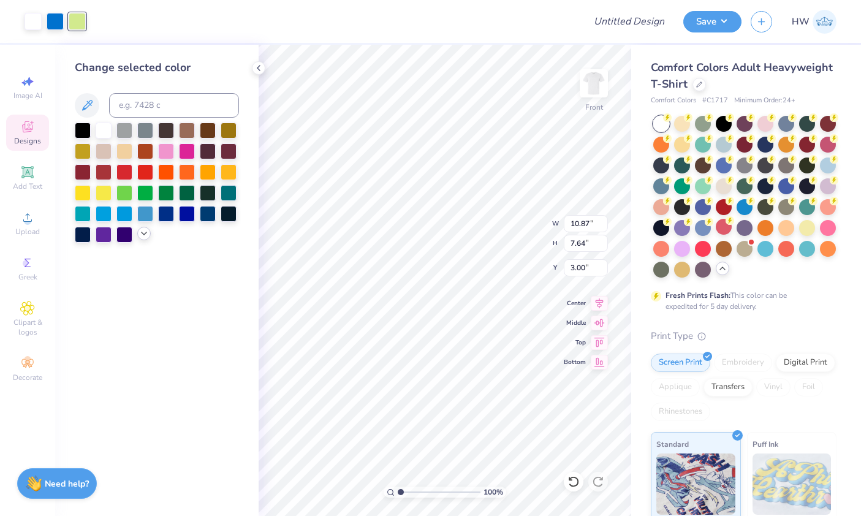
click at [143, 238] on icon at bounding box center [144, 234] width 10 height 10
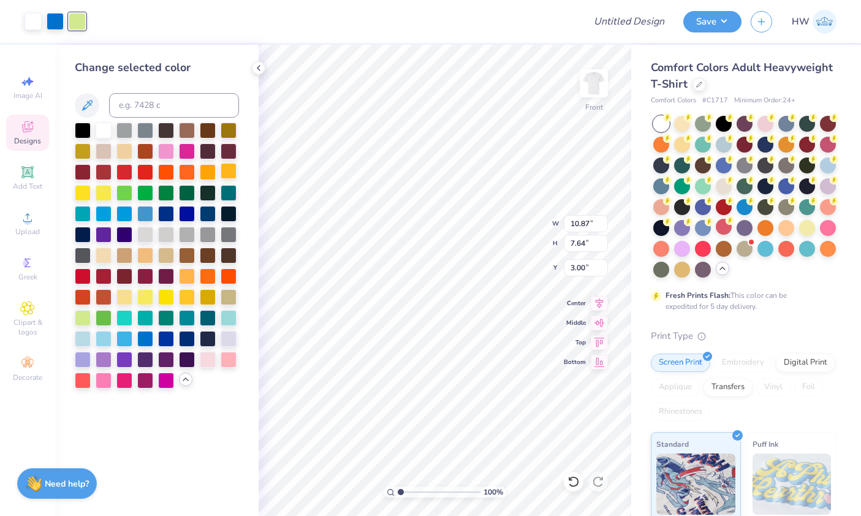
click at [228, 179] on div at bounding box center [229, 171] width 16 height 16
click at [210, 175] on div at bounding box center [208, 171] width 16 height 16
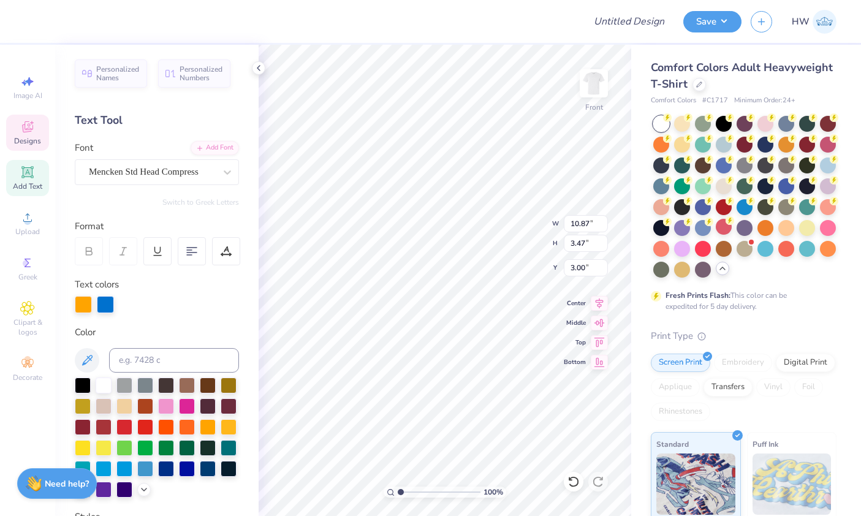
scroll to position [1, 4]
type textarea "ALPHA EPSILON PI"
type input "7.26"
type input "0.51"
type input "10.13"
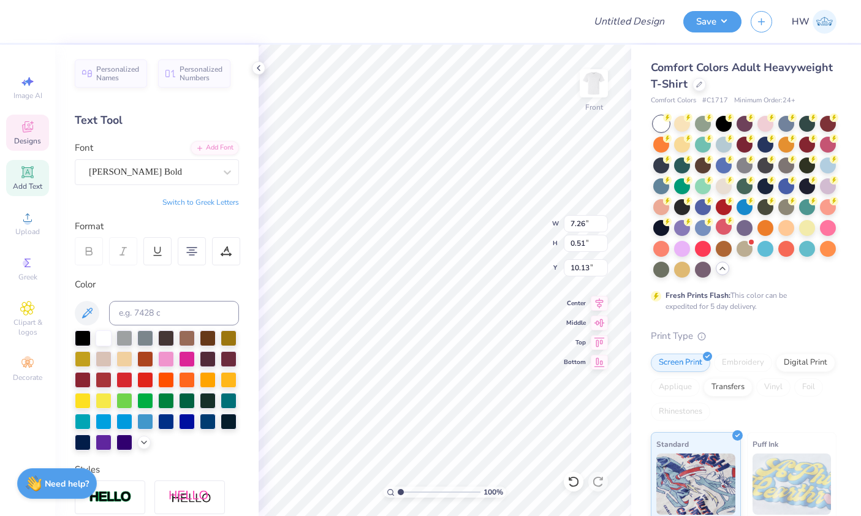
type input "9.84"
type input "0.69"
type textarea "PARENT WEEKEND 2025"
click at [601, 305] on icon at bounding box center [599, 301] width 17 height 15
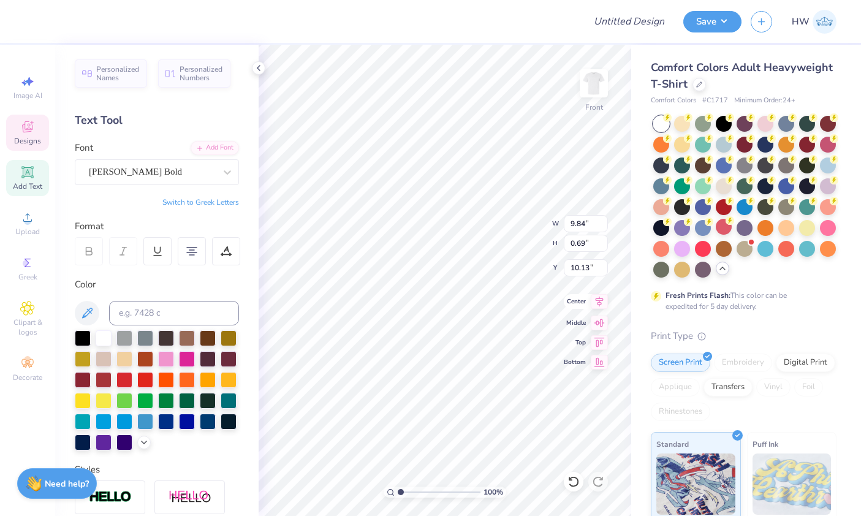
type input "12.13"
type input "10.06"
click at [408, 495] on input "range" at bounding box center [439, 492] width 83 height 11
type input "1.93"
type input "10.20"
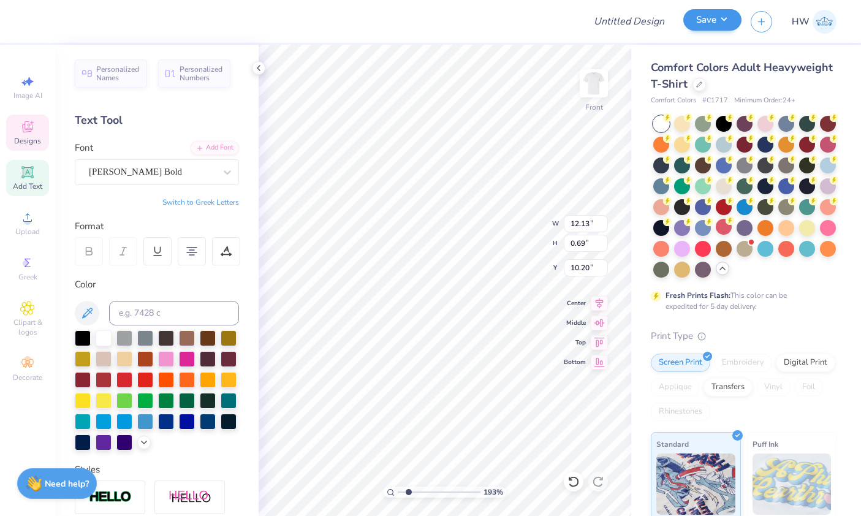
click at [718, 25] on button "Save" at bounding box center [712, 19] width 58 height 21
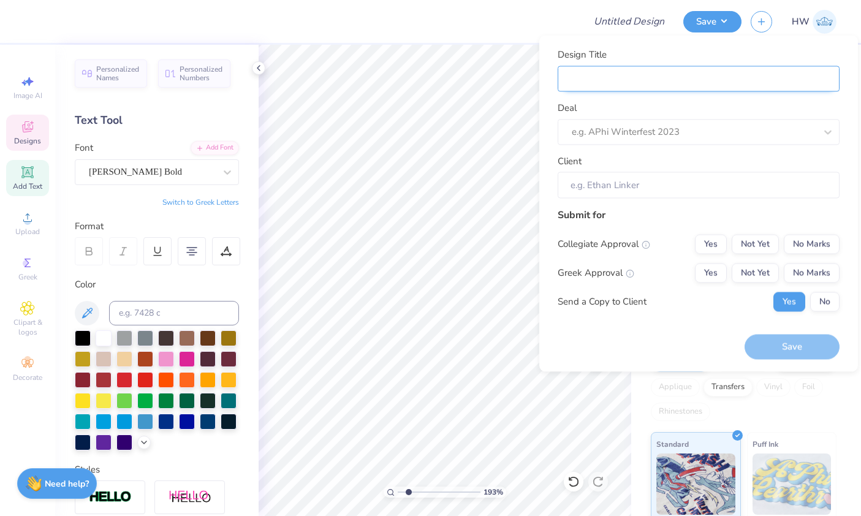
click at [657, 72] on input "Design Title" at bounding box center [699, 79] width 282 height 26
type input "A"
type input "AE"
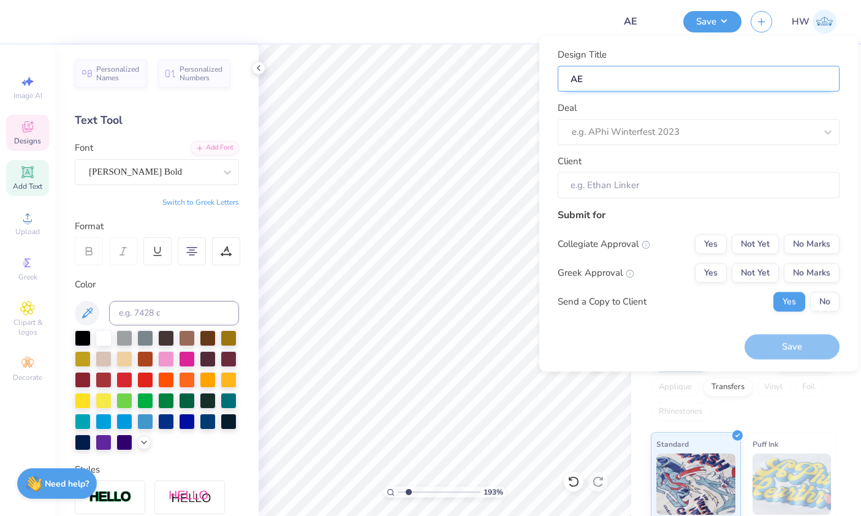
type input "AEp"
type input "AEpi"
type input "AEp"
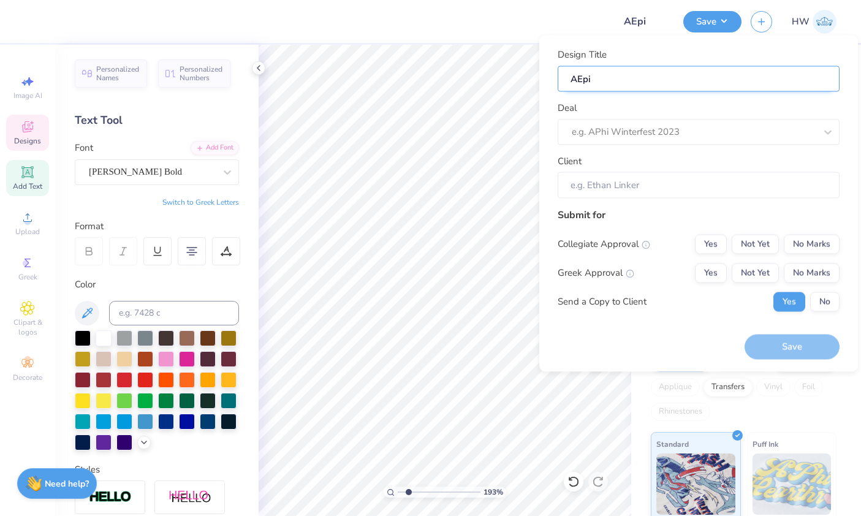
type input "AEp"
type input "AE"
type input "AEP"
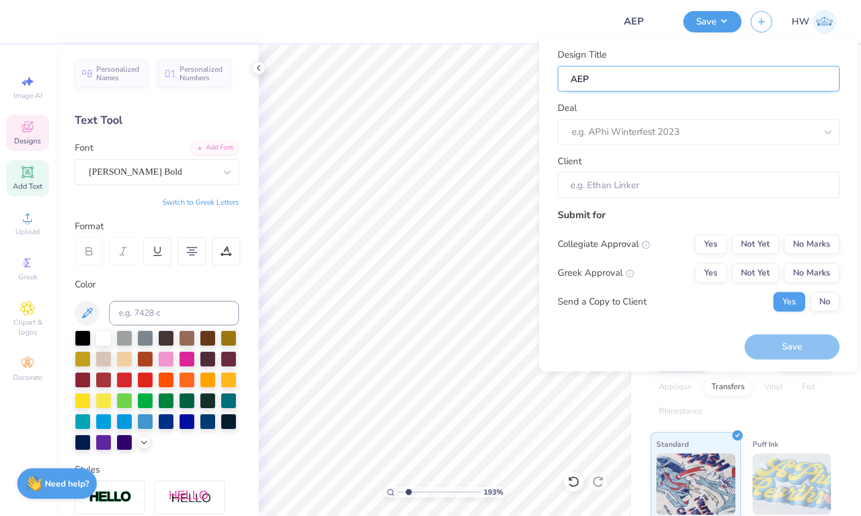
type input "AEPu"
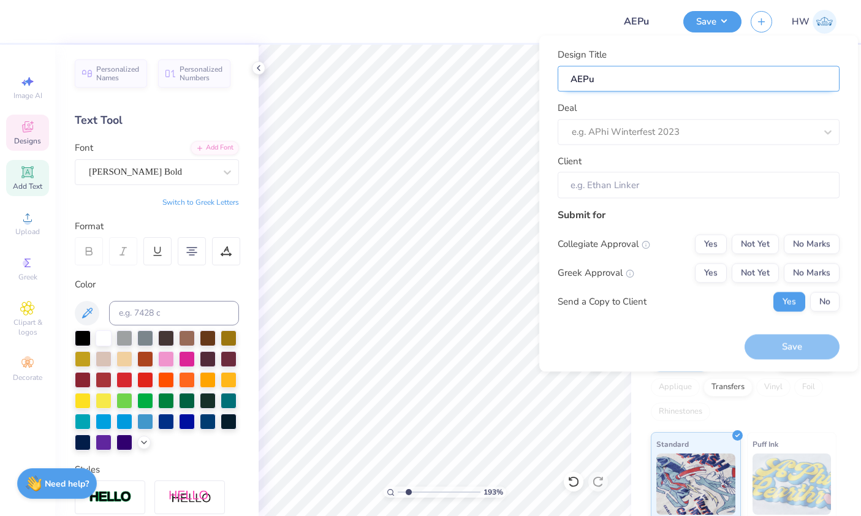
type input "AEPu"
type input "AEP"
type input "AEPi"
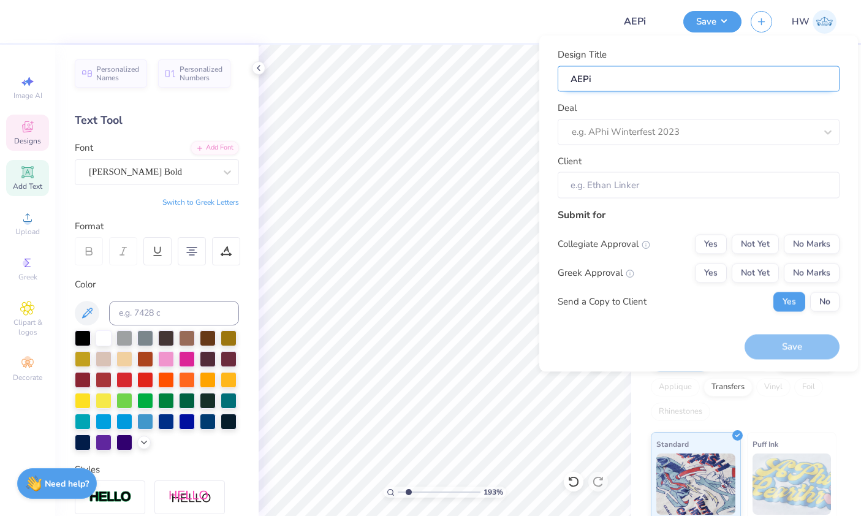
type input "AEPi"
type input "AEPi P"
type input "AEPi Pa"
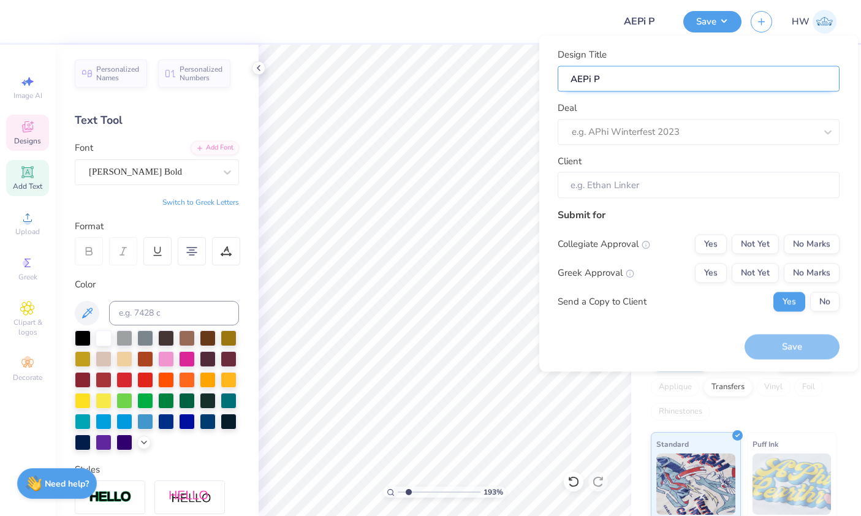
type input "AEPi Pa"
type input "AEPi Par"
type input "AEPi Pare"
type input "AEPi Paren"
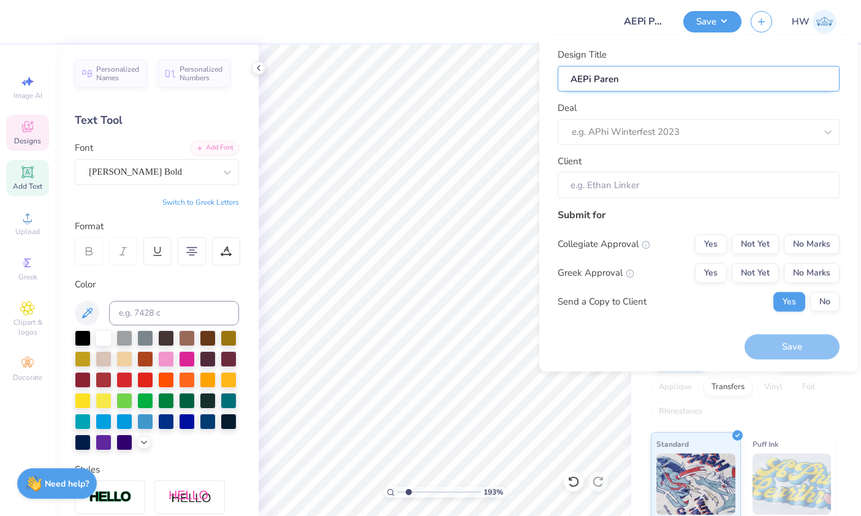
type input "AEPi Parent"
type input "AEPi Parents"
type input "AEPi Parents F"
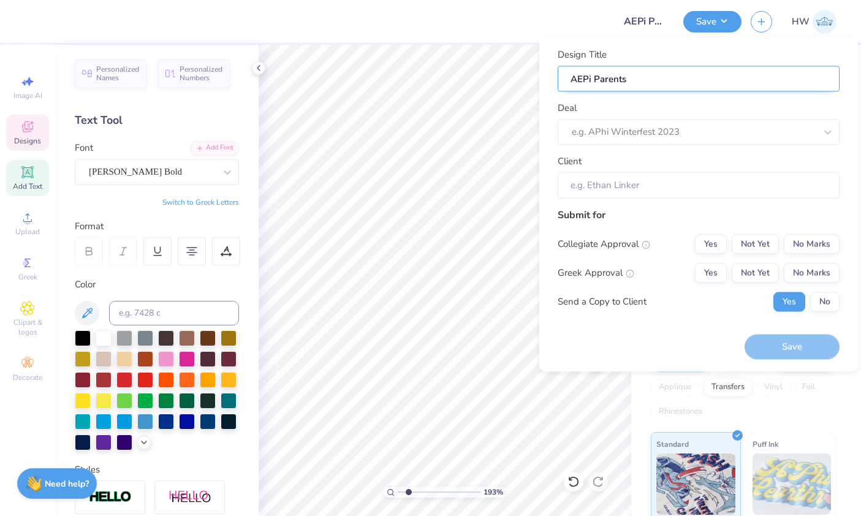
type input "AEPi Parents F"
type input "AEPi Parents Fo"
type input "AEPi Parents For"
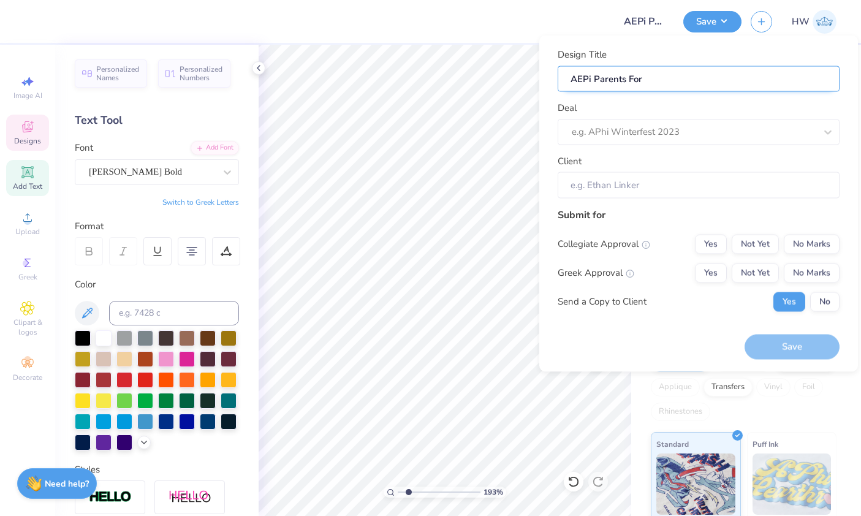
type input "AEPi Parents Form"
type input "AEPi Parents Forma"
type input "AEPi Parents Formal"
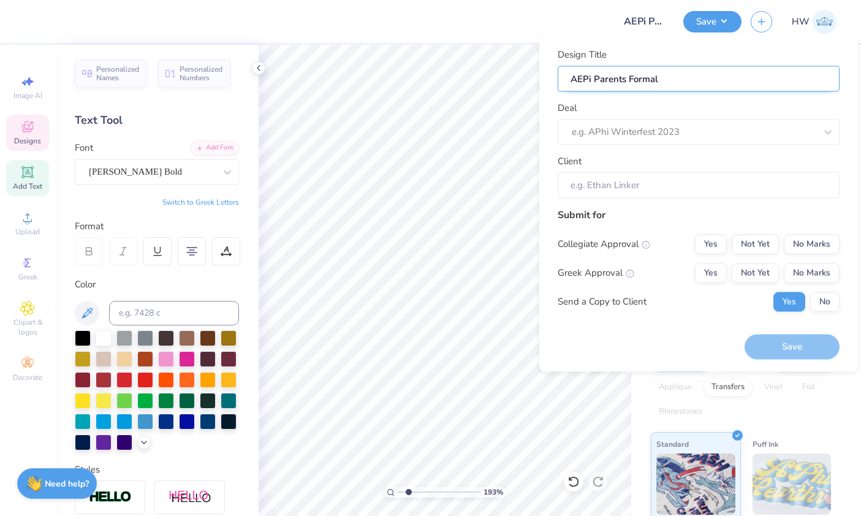
type input "AEPi Parents Formal"
type input "AEPi Parents Formal S"
type input "AEPi Parents Formal Sh"
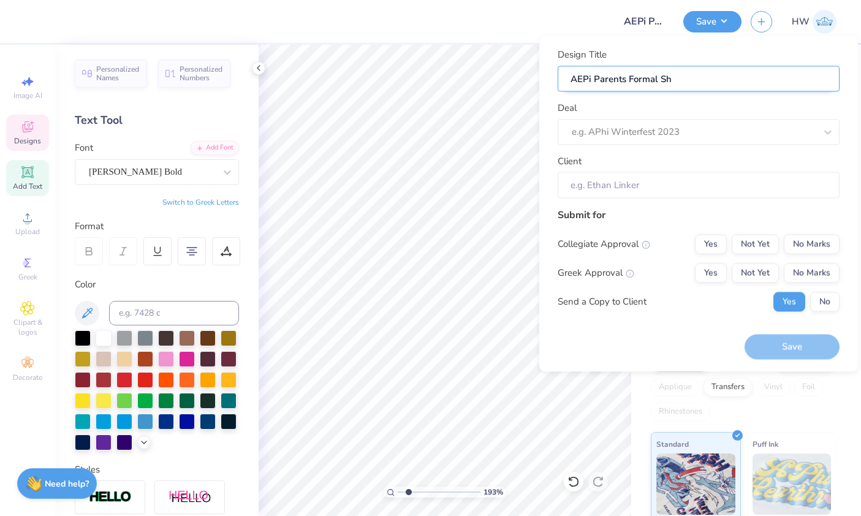
type input "AEPi Parents Formal Shi"
type input "AEPi Parents Formal Shir"
type input "AEPi Parents Formal Shirt"
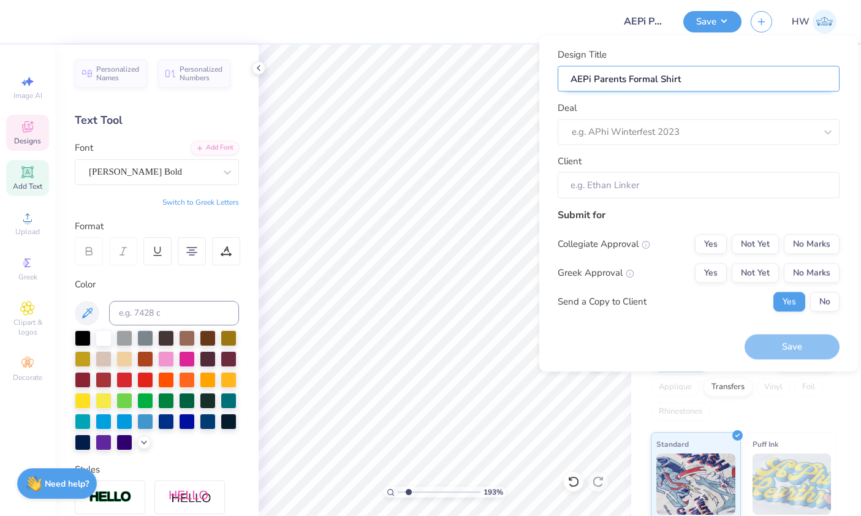
type input "AEPi Parents Formal Shirt"
type input "AEPi Parents Formal Shirt 2"
type input "AEPi Parents Formal Shirt 20"
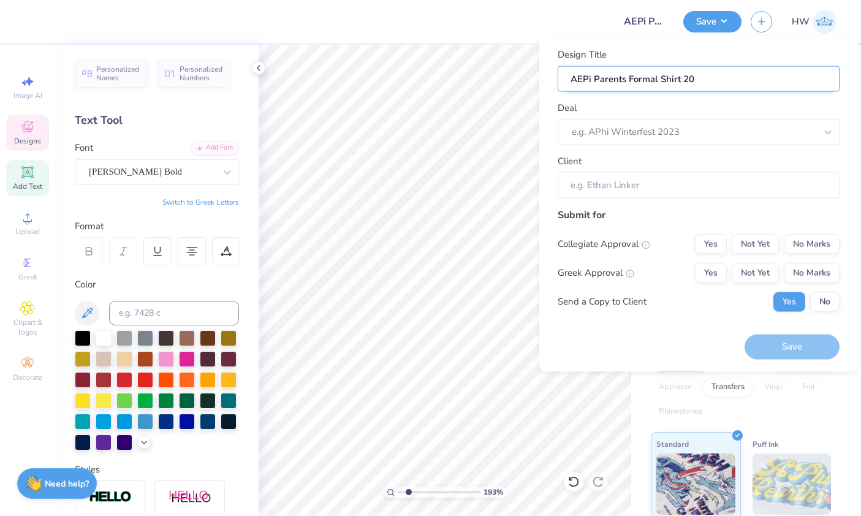
type input "AEPi Parents Formal Shirt 202"
type input "AEPi Parents Formal Shirt 2025"
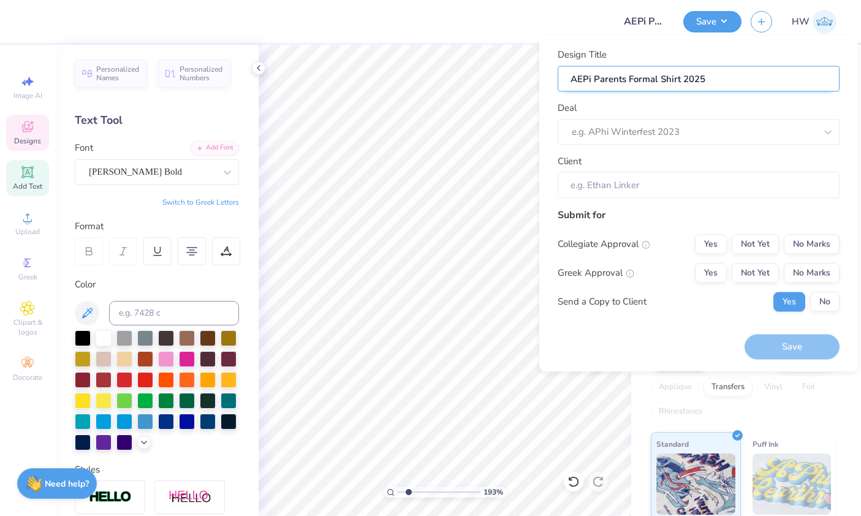
type input "AEPi Parents Formal Shirt 2025"
type input "AEPi Parents Formal Shirt 2025 I"
type input "AEPi Parents Formal Shirt 2025"
type input "AEPi Parents Formal Shirt 2025 O"
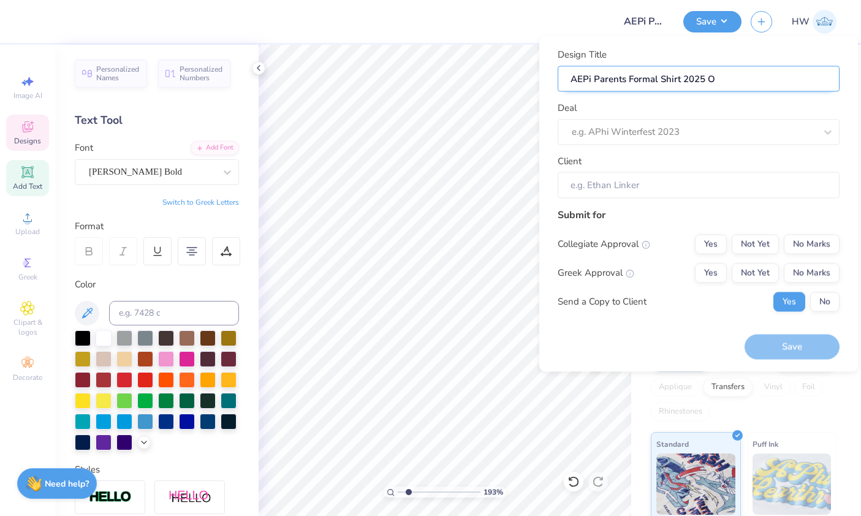
type input "AEPi Parents Formal Shirt 2025 Op"
type input "AEPi Parents Formal Shirt 2025 Opt"
type input "AEPi Parents Formal Shirt 2025 Opti"
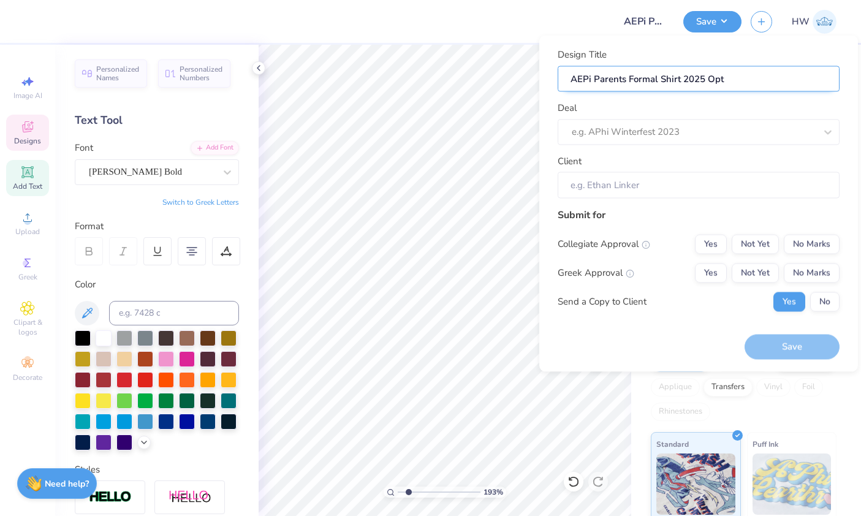
type input "AEPi Parents Formal Shirt 2025 Opti"
type input "AEPi Parents Formal Shirt 2025 Optio"
type input "AEPi Parents Formal Shirt 2025 Option"
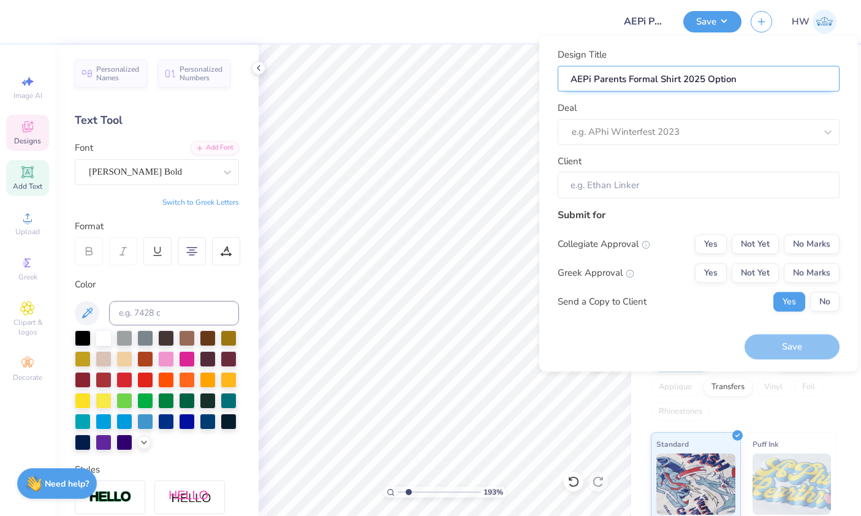
type input "AEPi Parents Formal Shirt 2025 Option 2"
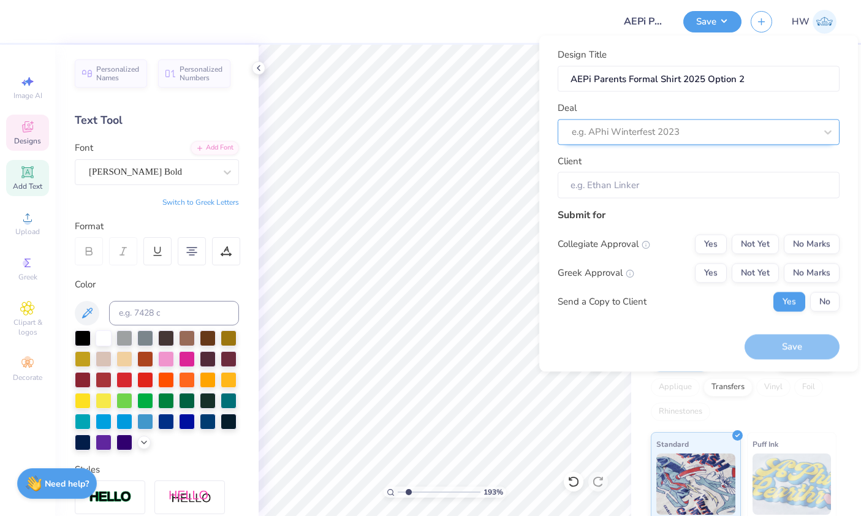
click at [662, 128] on div "e.g. APhi Winterfest 2023" at bounding box center [694, 132] width 244 height 14
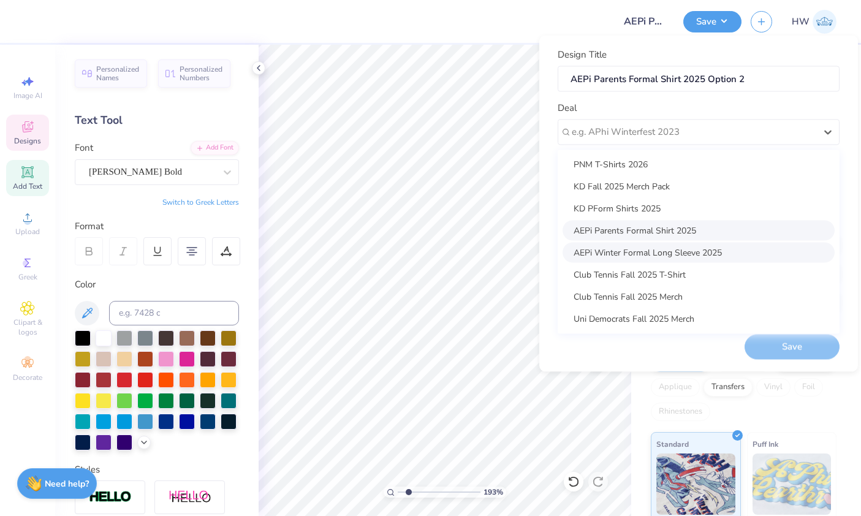
scroll to position [96, 0]
click at [626, 229] on div "AEPi Parents Formal Shirt 2025" at bounding box center [699, 230] width 272 height 20
type input "[PERSON_NAME]"
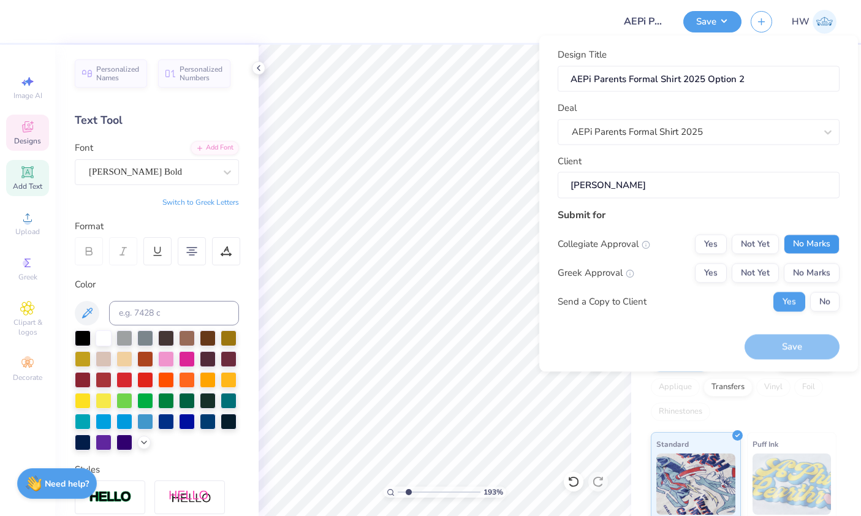
click at [816, 245] on button "No Marks" at bounding box center [812, 244] width 56 height 20
click at [772, 272] on button "Not Yet" at bounding box center [755, 273] width 47 height 20
click at [836, 305] on button "No" at bounding box center [824, 302] width 29 height 20
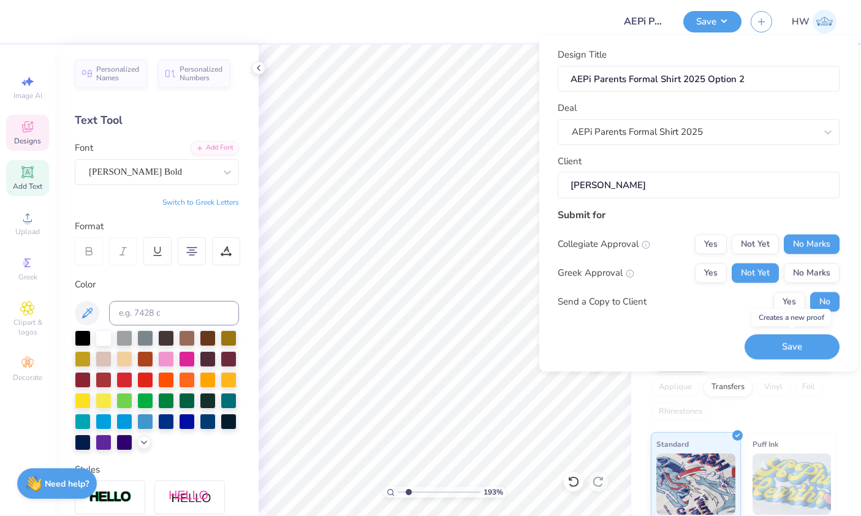
click at [827, 347] on button "Save" at bounding box center [792, 347] width 95 height 25
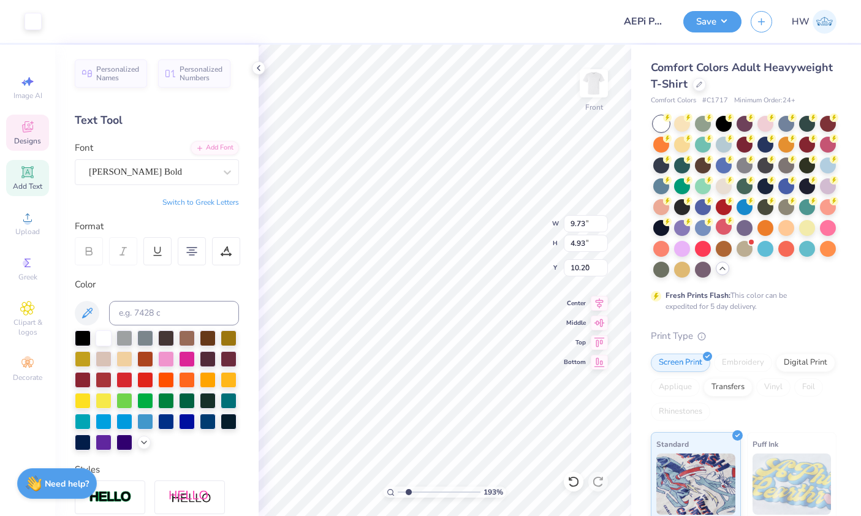
type input "9.73"
type input "4.93"
type input "4.89"
type input "12.13"
type input "0.69"
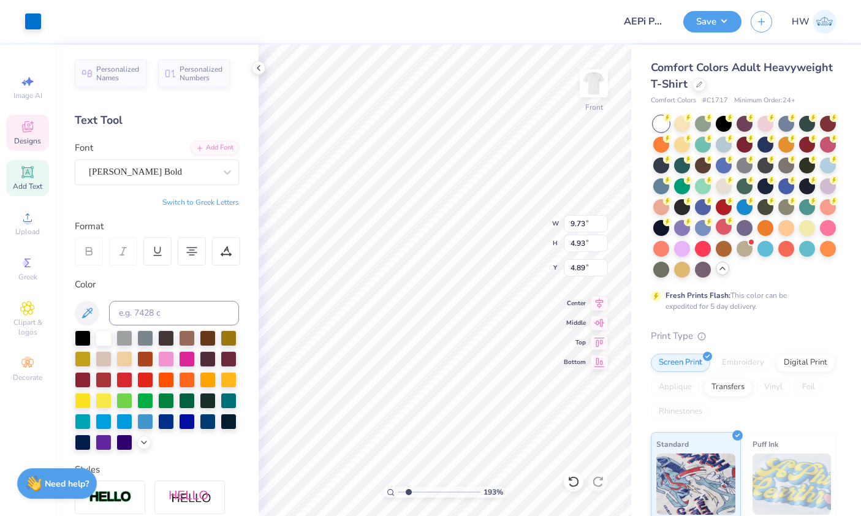
type input "10.20"
type textarea "PARENTS WEEKEND 2025"
click at [598, 303] on icon at bounding box center [599, 301] width 17 height 15
type input "12.79"
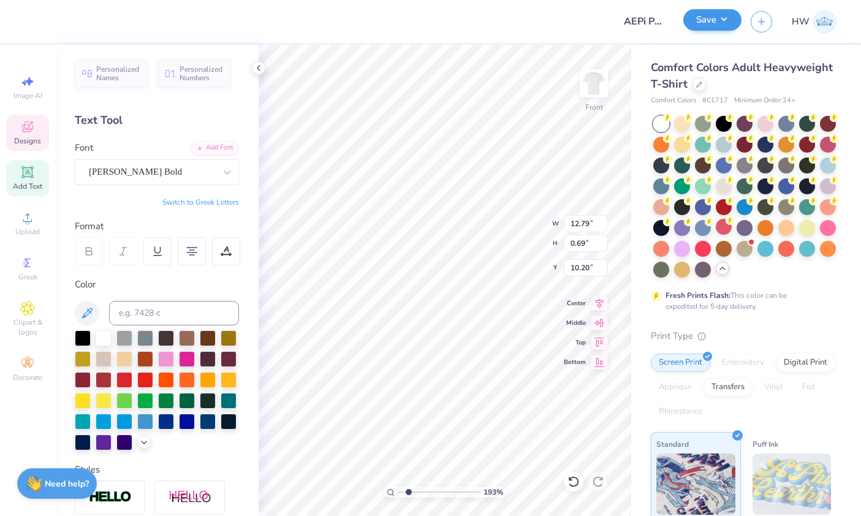
click at [721, 31] on button "Save" at bounding box center [712, 19] width 58 height 21
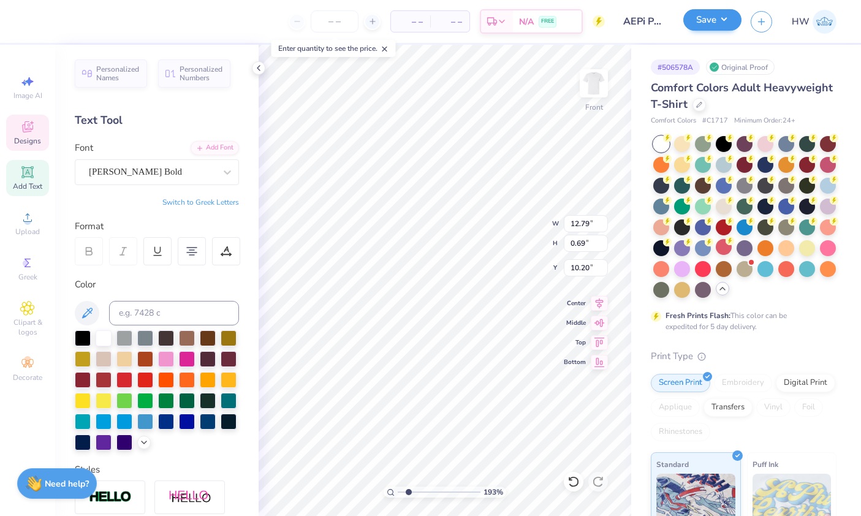
click at [726, 26] on button "Save" at bounding box center [712, 19] width 58 height 21
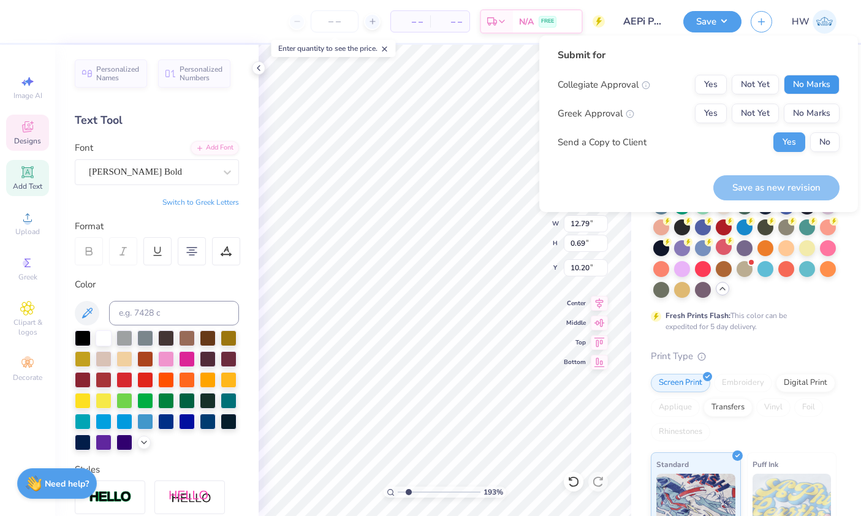
click at [803, 88] on button "No Marks" at bounding box center [812, 85] width 56 height 20
click at [761, 112] on button "Not Yet" at bounding box center [755, 114] width 47 height 20
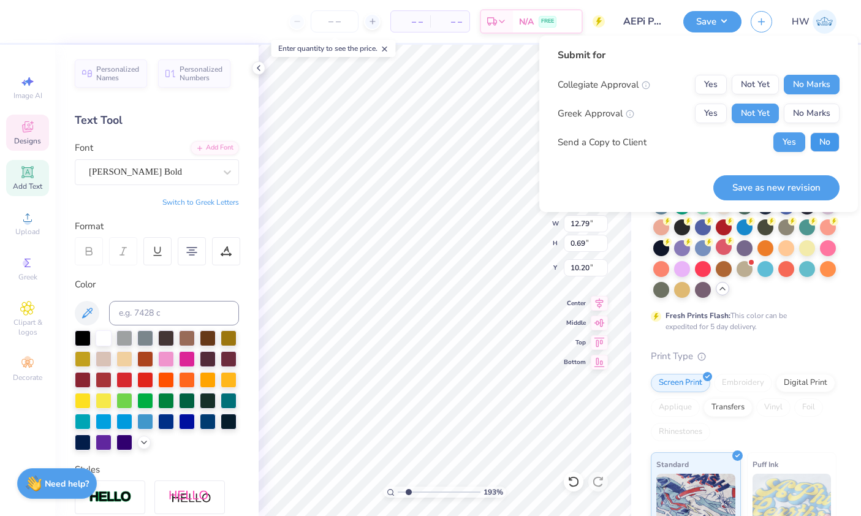
click at [828, 148] on button "No" at bounding box center [824, 142] width 29 height 20
click at [805, 193] on button "Save as new revision" at bounding box center [776, 187] width 126 height 25
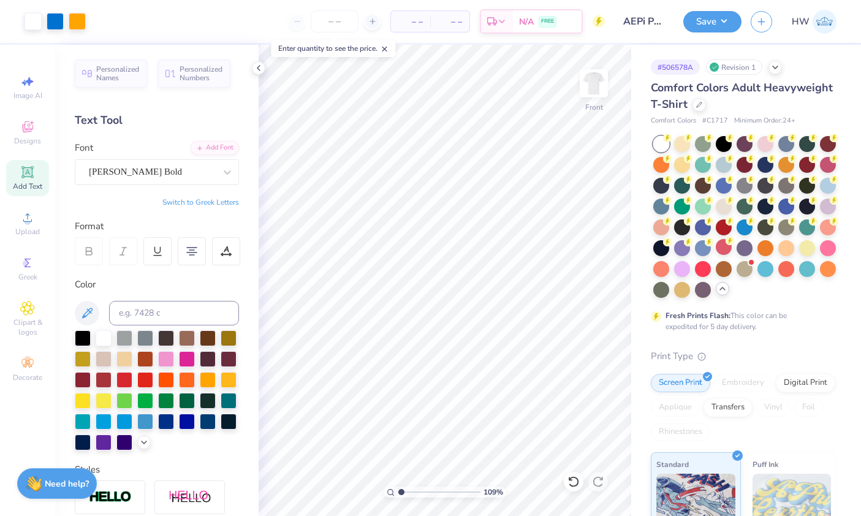
type input "1.09"
drag, startPoint x: 408, startPoint y: 493, endPoint x: 401, endPoint y: 495, distance: 7.0
click at [401, 495] on input "range" at bounding box center [439, 492] width 83 height 11
click at [226, 252] on icon at bounding box center [226, 251] width 11 height 11
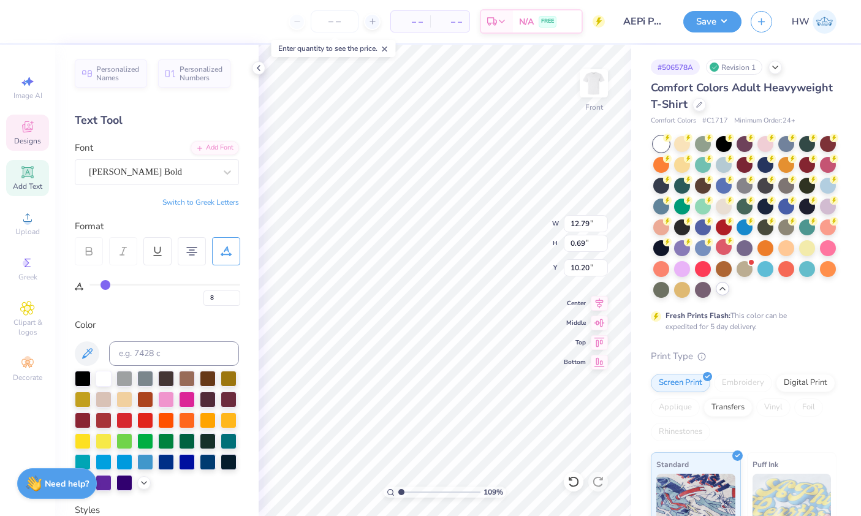
click at [101, 286] on div "8" at bounding box center [164, 295] width 151 height 22
type input "7"
type input "5"
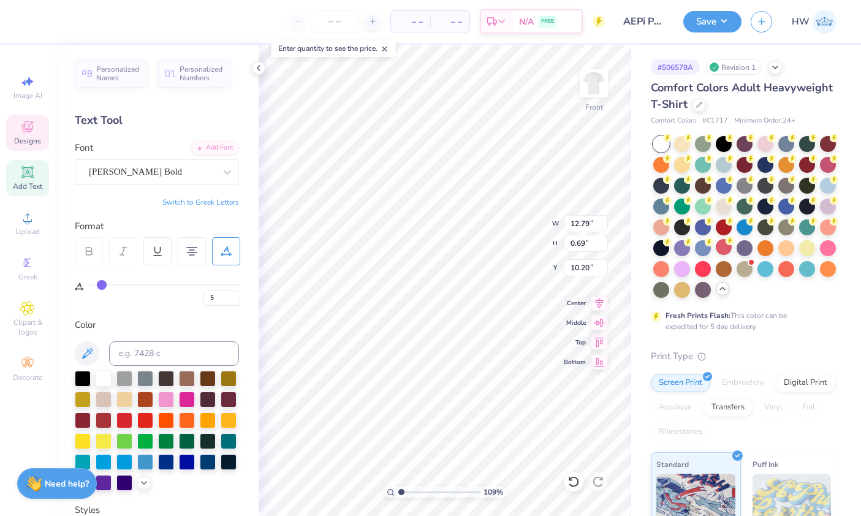
type input "12.61"
type input "5"
click at [101, 284] on input "range" at bounding box center [164, 285] width 151 height 2
click at [165, 299] on div "5" at bounding box center [164, 295] width 151 height 22
type input "11.69"
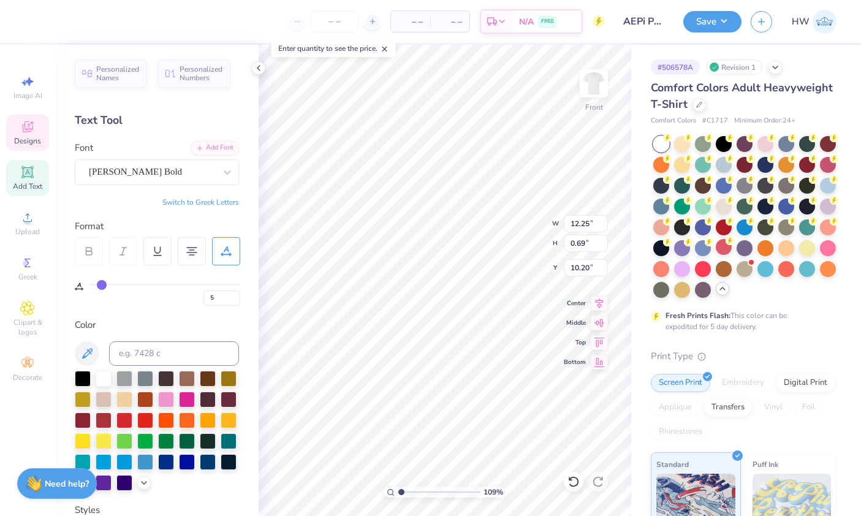
type input "0.66"
type input "10.23"
click at [597, 305] on icon at bounding box center [599, 301] width 17 height 15
type input "11.32"
type input "0.64"
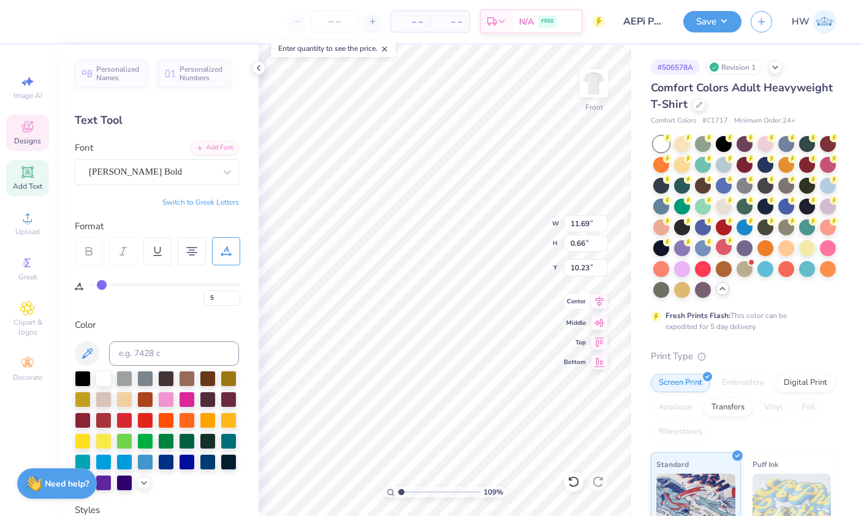
type input "10.25"
click at [599, 305] on icon at bounding box center [600, 302] width 8 height 10
click at [642, 87] on div "# 506578A Revision 1 Comfort Colors Adult Heavyweight T-Shirt Comfort Colors # …" at bounding box center [746, 387] width 230 height 685
click at [219, 301] on input "5" at bounding box center [221, 297] width 37 height 15
type input "3"
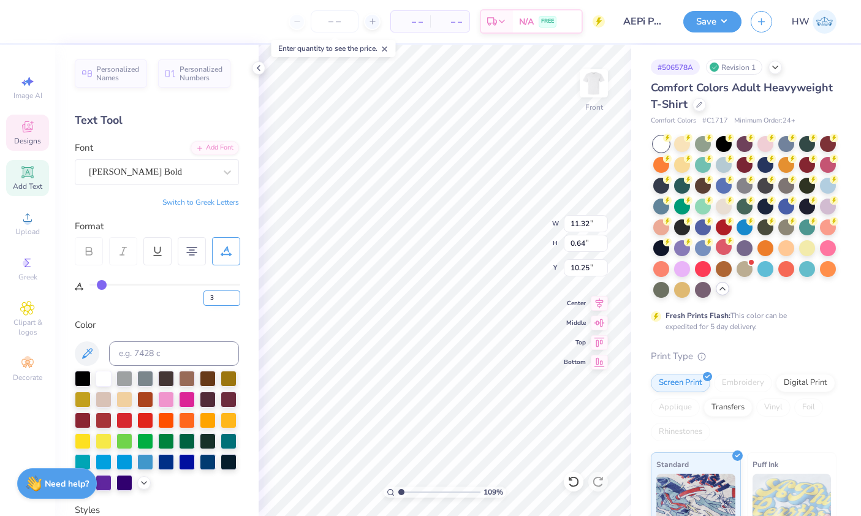
type input "3"
type input "10.99"
click at [171, 311] on div "Personalized Names Personalized Numbers Text Tool Add Font Font Newton Bold Swi…" at bounding box center [156, 280] width 203 height 471
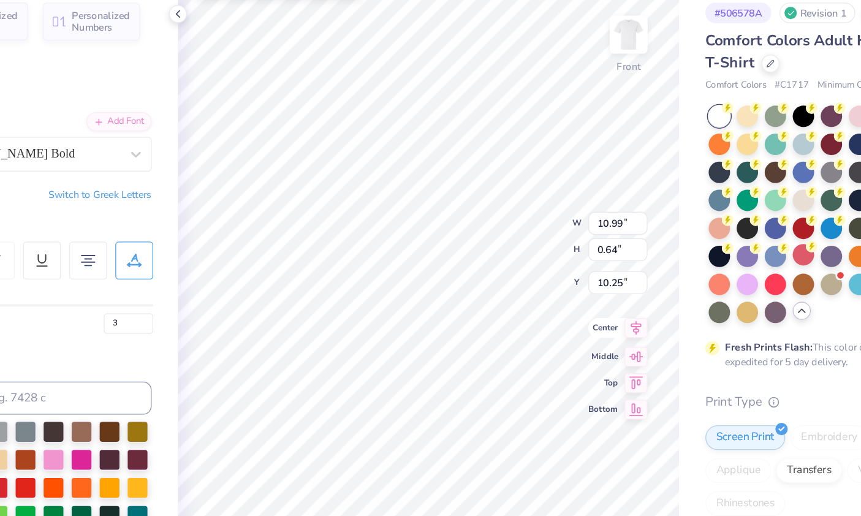
type input "8.91"
type input "0.52"
type input "10.37"
click at [591, 294] on icon at bounding box center [599, 301] width 17 height 15
type input "9.50"
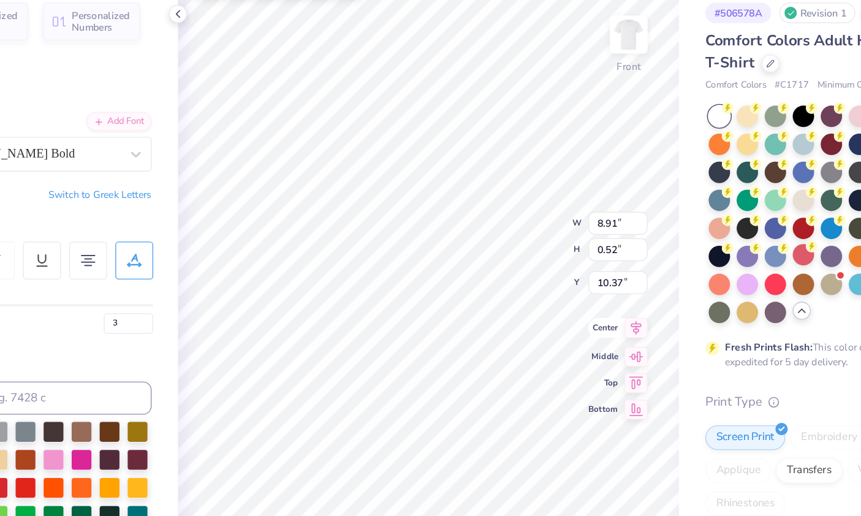
type input "0.55"
type input "10.34"
click at [591, 294] on icon at bounding box center [599, 301] width 17 height 15
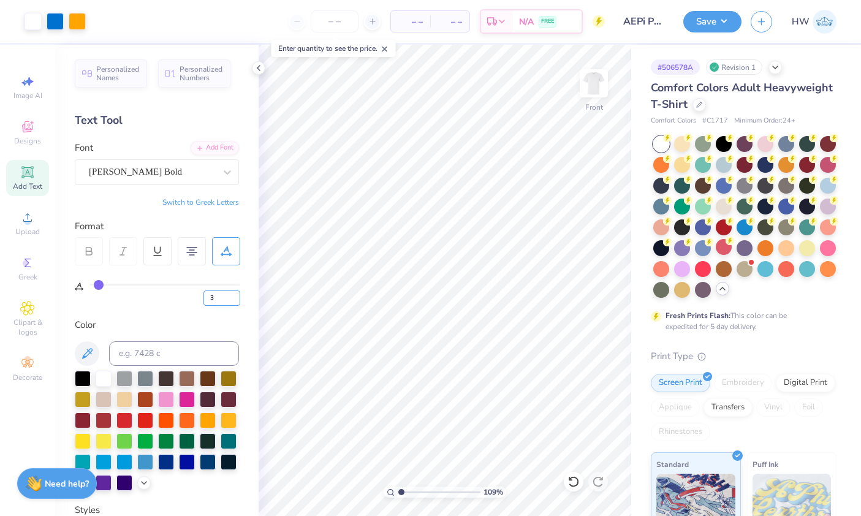
click at [224, 300] on input "3" at bounding box center [221, 297] width 37 height 15
type input "5"
type input "6"
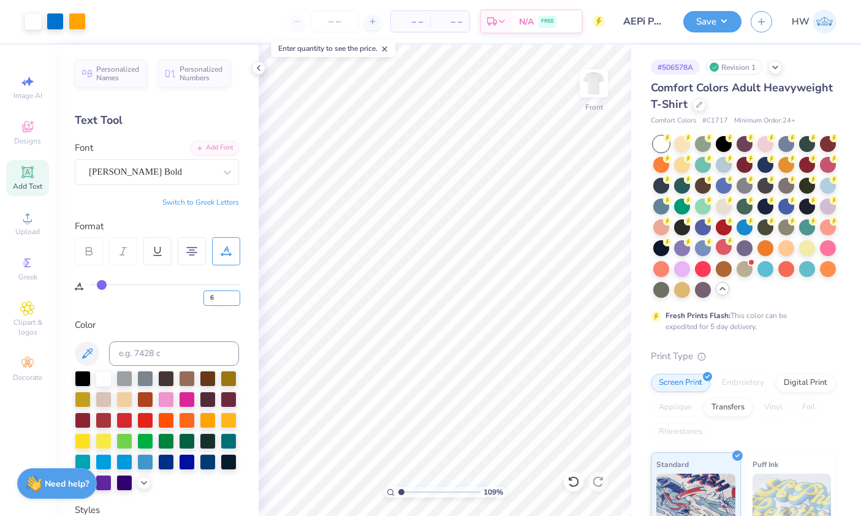
type input "6"
click at [710, 25] on button "Save" at bounding box center [712, 19] width 58 height 21
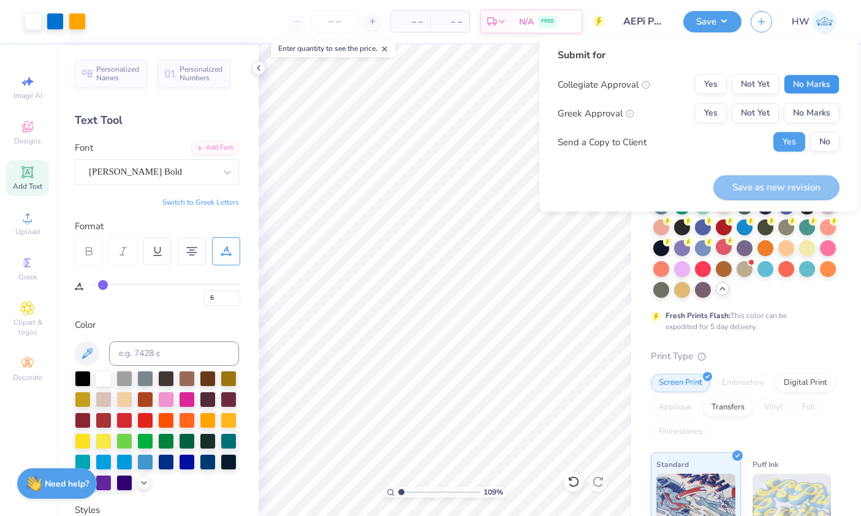
click at [821, 80] on button "No Marks" at bounding box center [812, 85] width 56 height 20
click at [796, 113] on button "No Marks" at bounding box center [812, 114] width 56 height 20
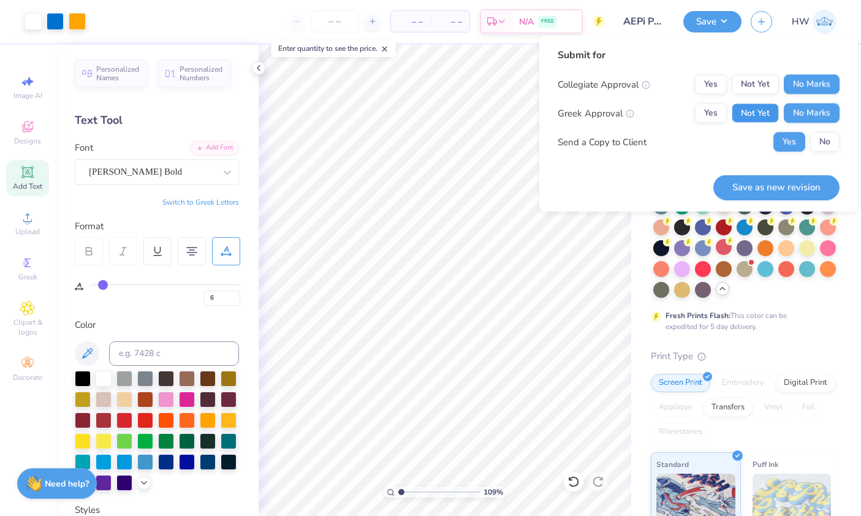
click at [761, 114] on button "Not Yet" at bounding box center [755, 114] width 47 height 20
click at [826, 145] on button "No" at bounding box center [824, 142] width 29 height 20
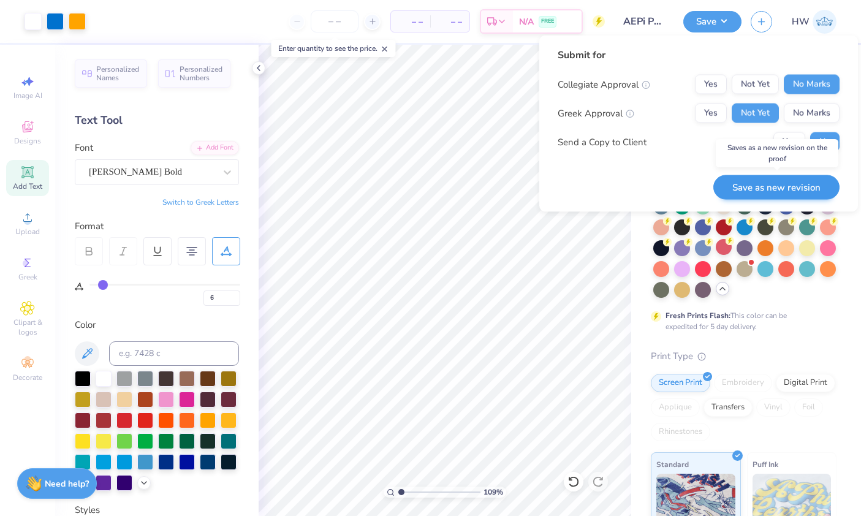
click at [827, 188] on button "Save as new revision" at bounding box center [776, 187] width 126 height 25
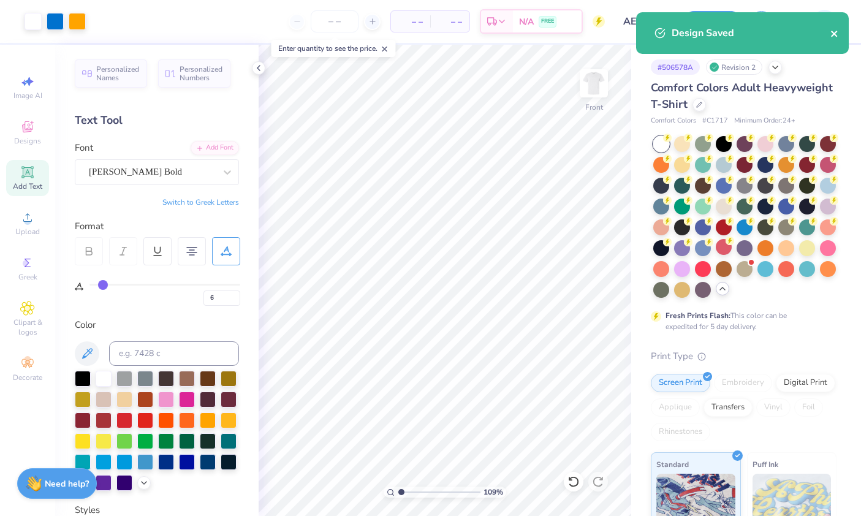
click at [836, 32] on icon "close" at bounding box center [834, 34] width 6 height 6
